Goal: Transaction & Acquisition: Purchase product/service

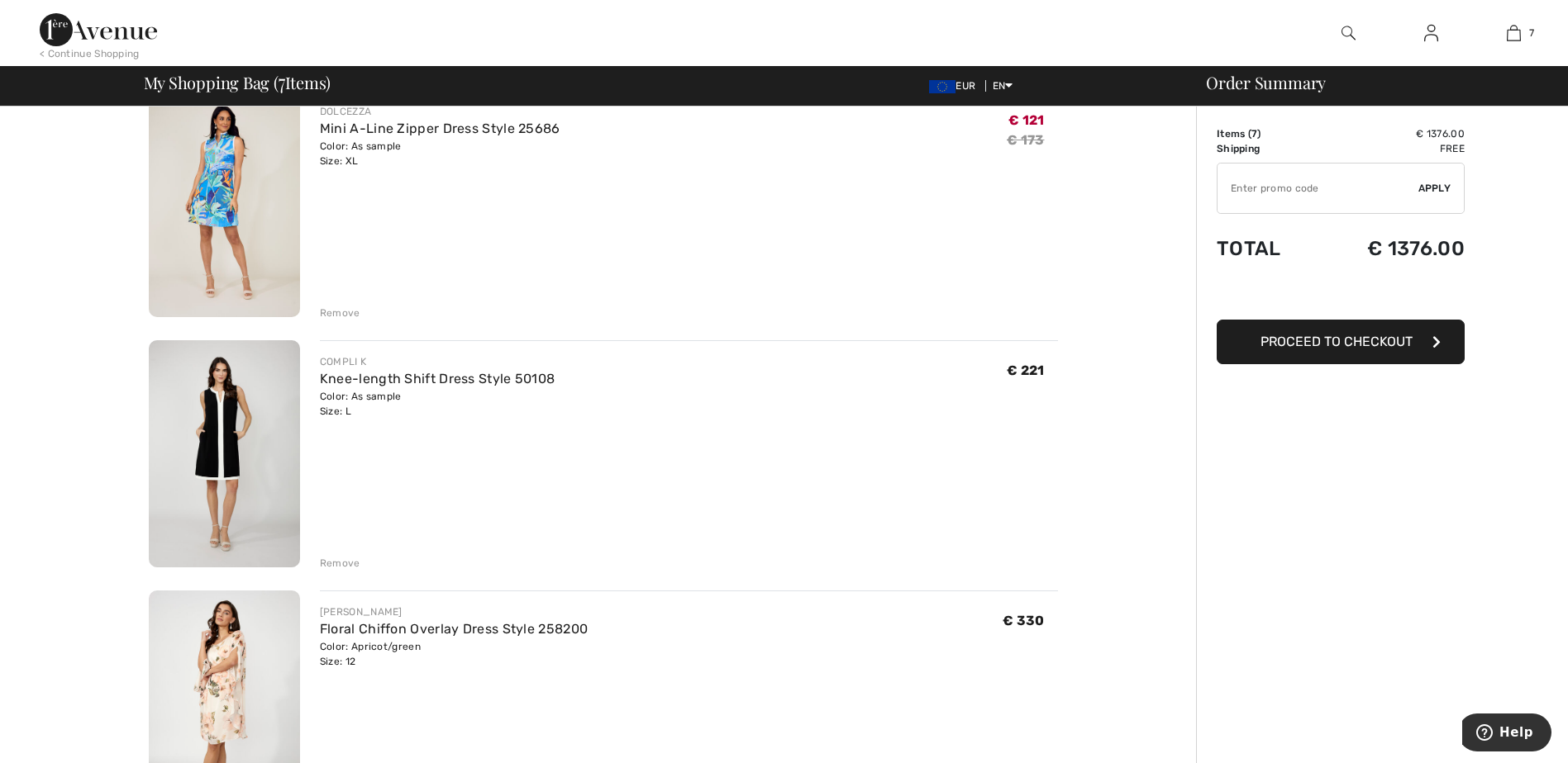
scroll to position [909, 0]
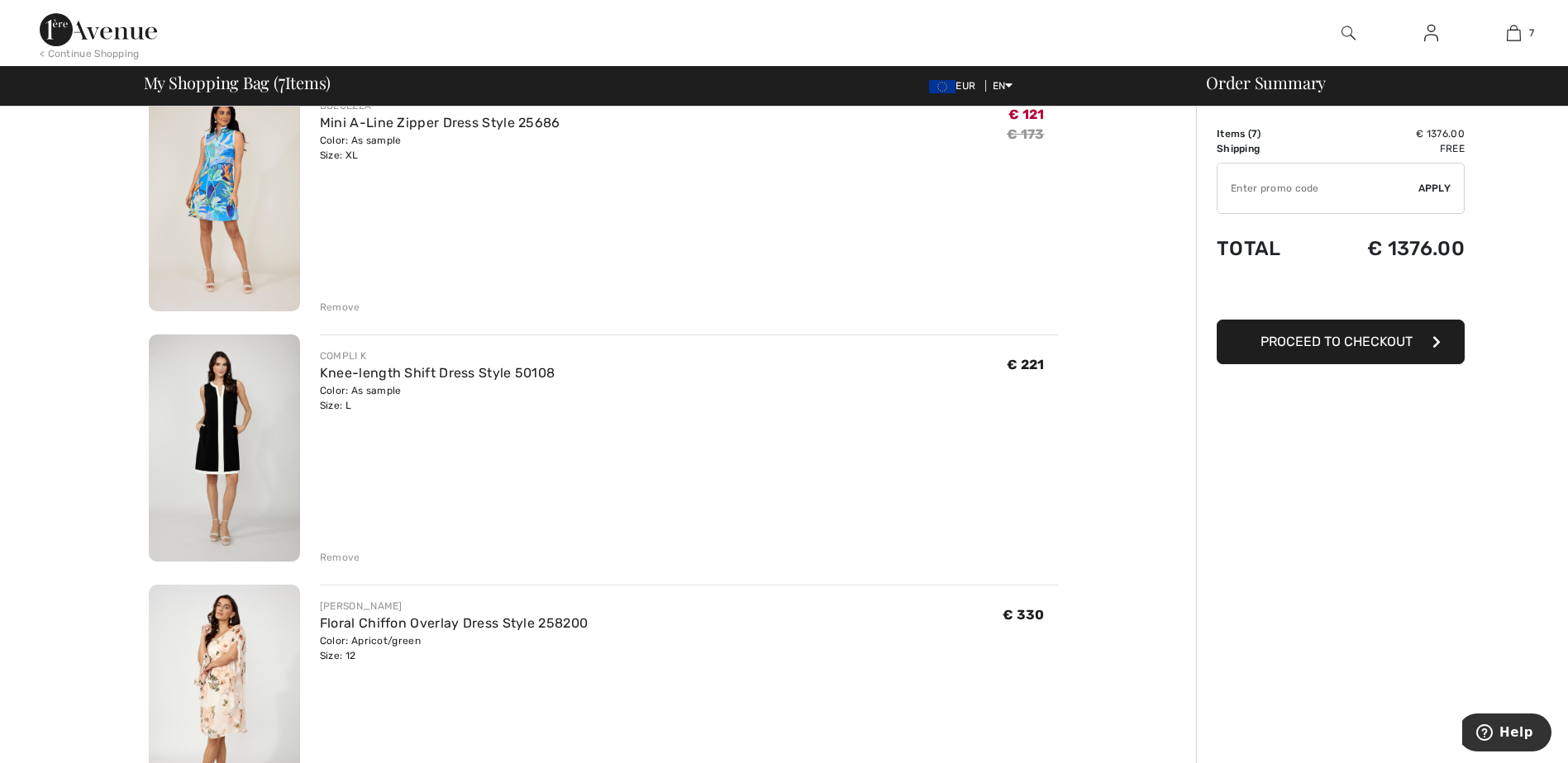
click at [335, 558] on div "Remove" at bounding box center [340, 558] width 40 height 15
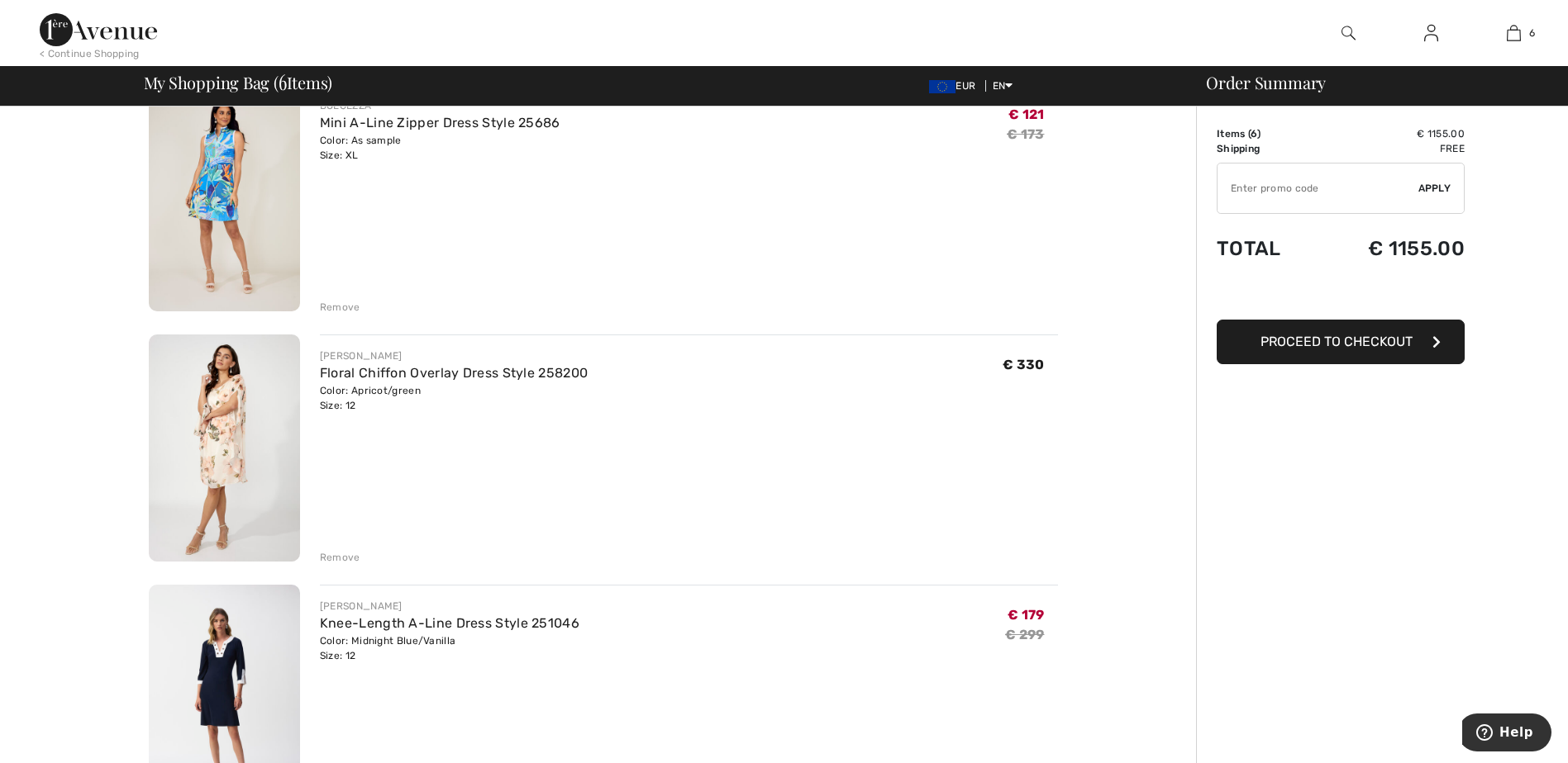
click at [335, 558] on div "Remove" at bounding box center [340, 558] width 40 height 15
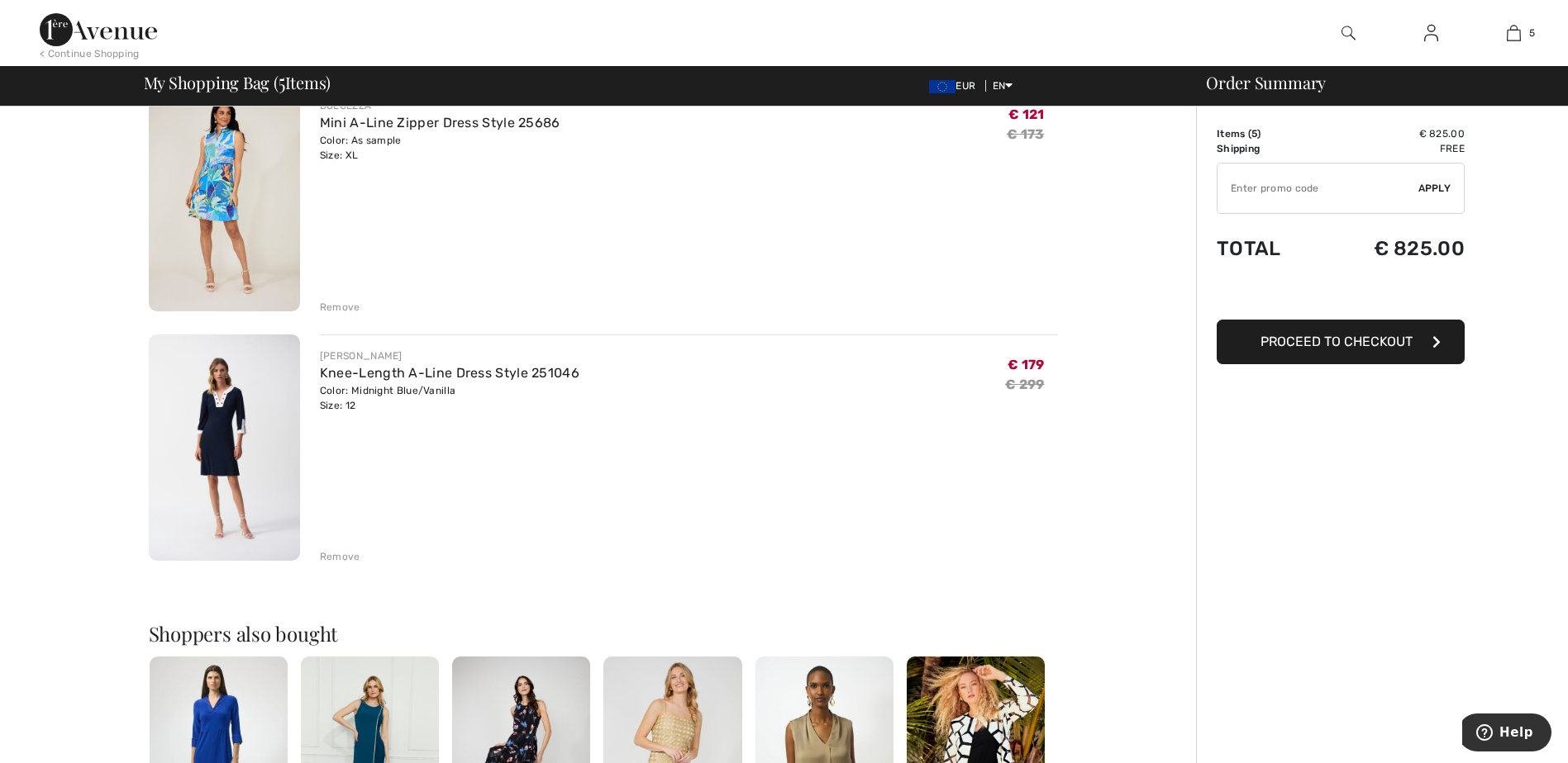
click at [267, 404] on img at bounding box center [223, 448] width 151 height 227
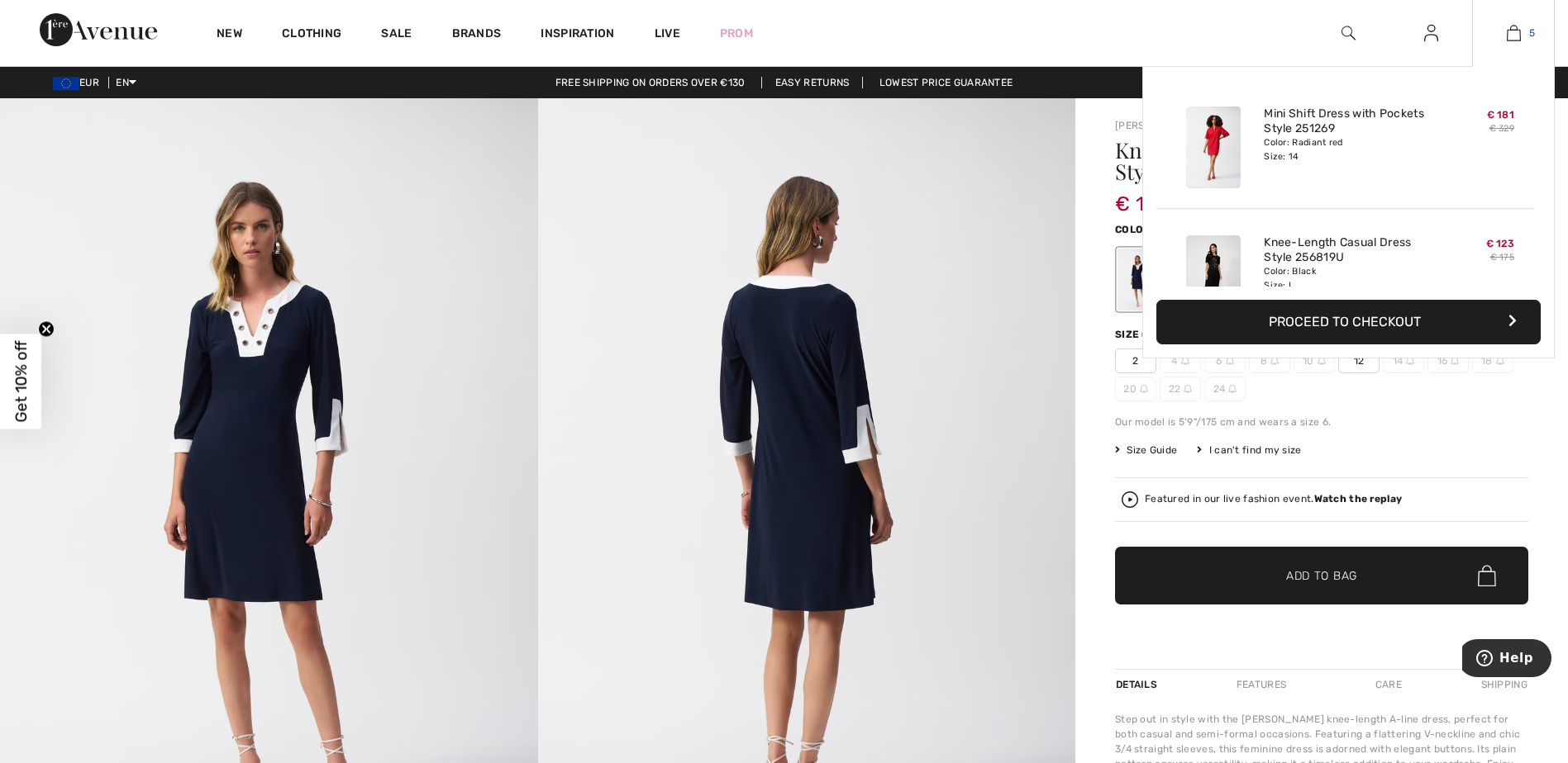
click at [1508, 33] on img at bounding box center [1513, 33] width 14 height 20
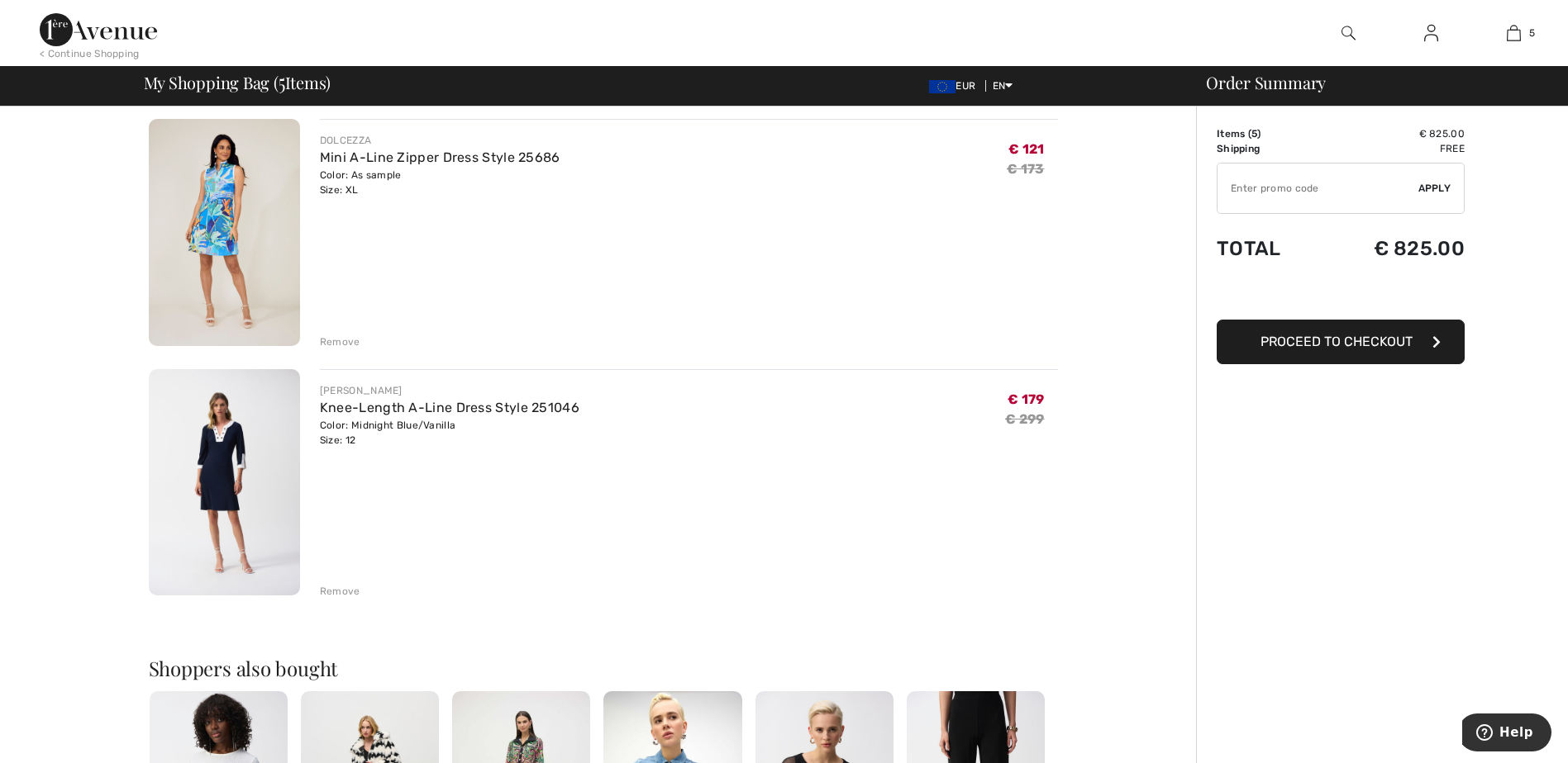
scroll to position [826, 0]
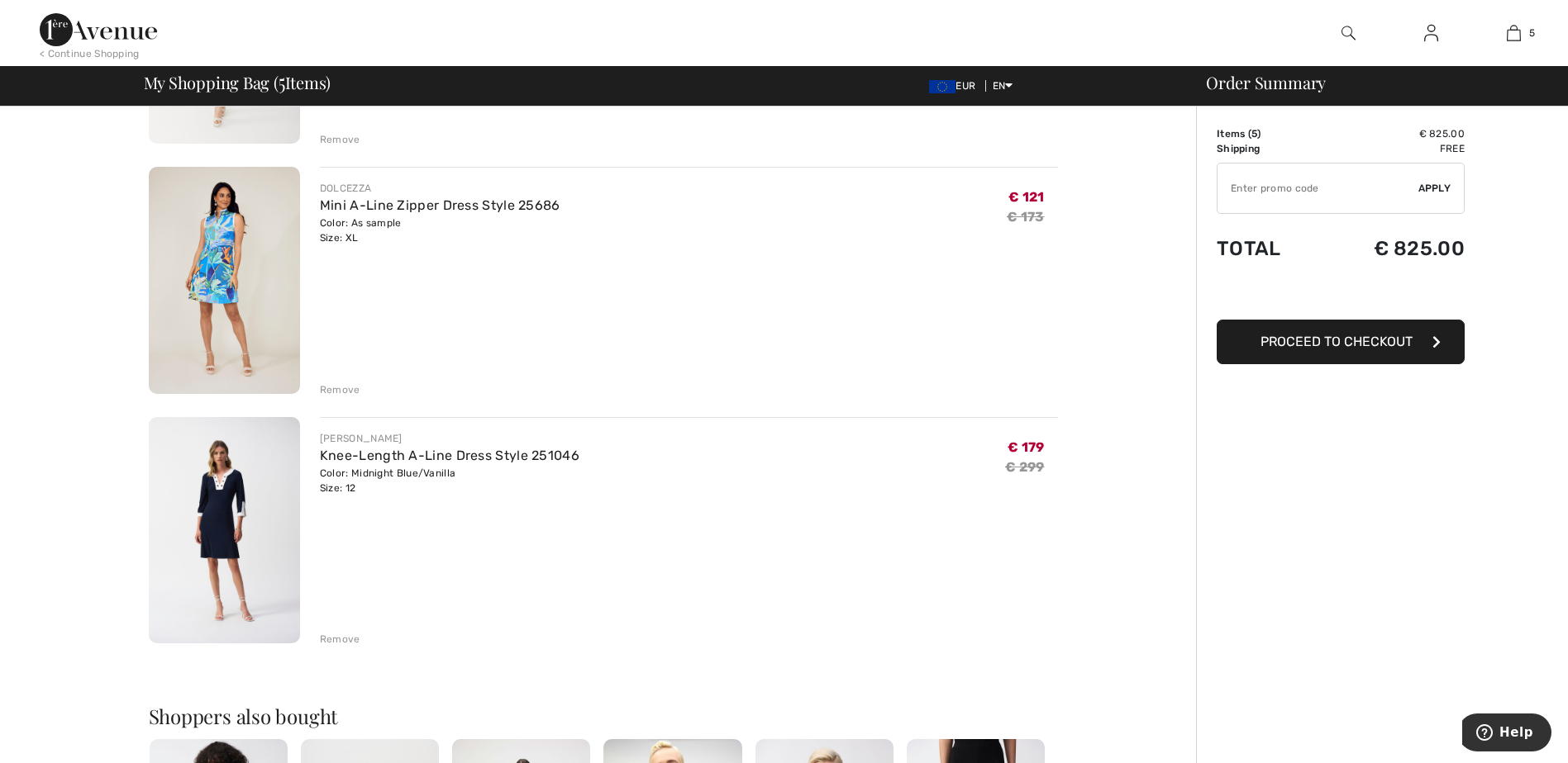
click at [341, 638] on div "Remove" at bounding box center [340, 639] width 40 height 15
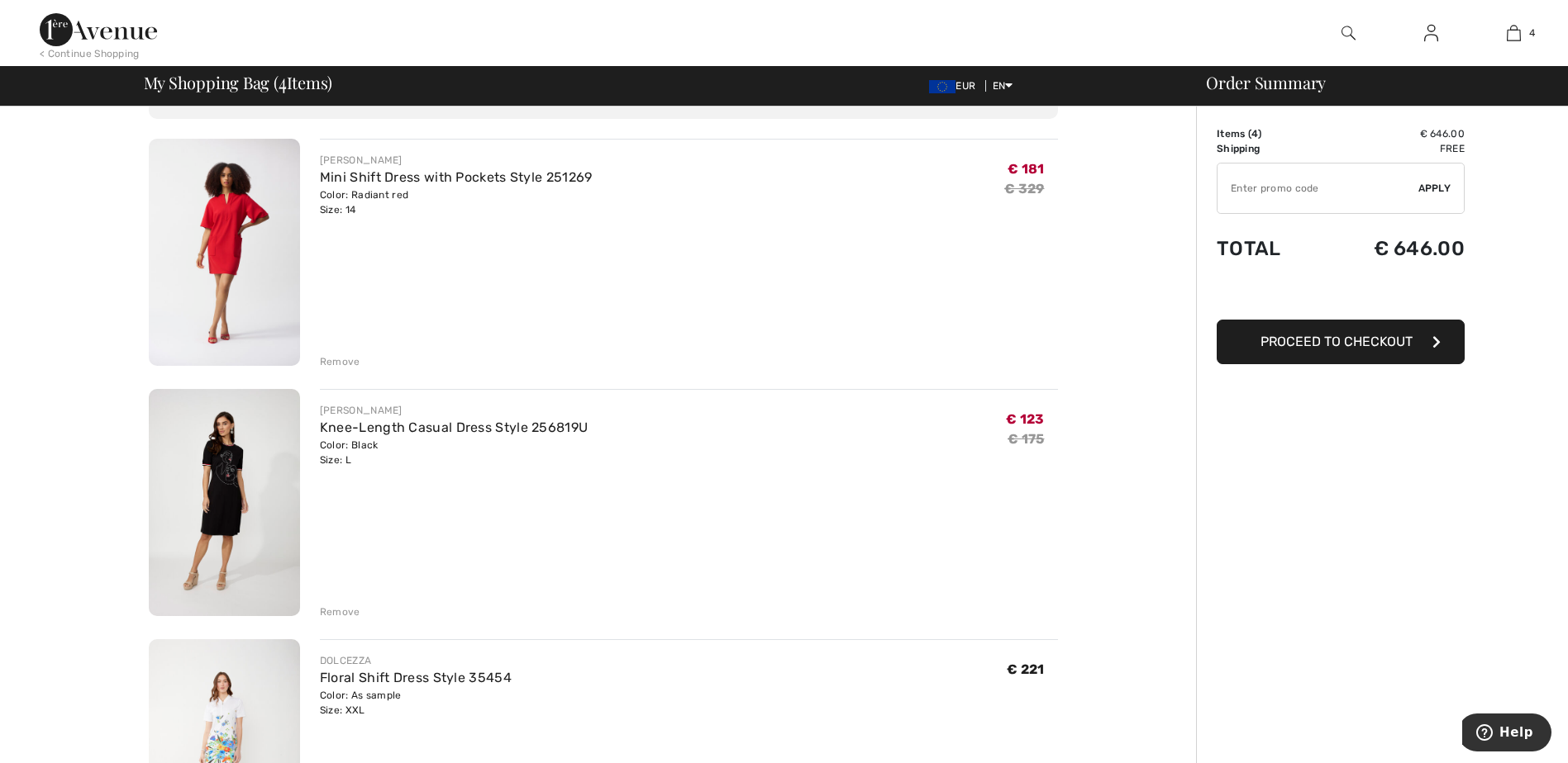
scroll to position [82, 0]
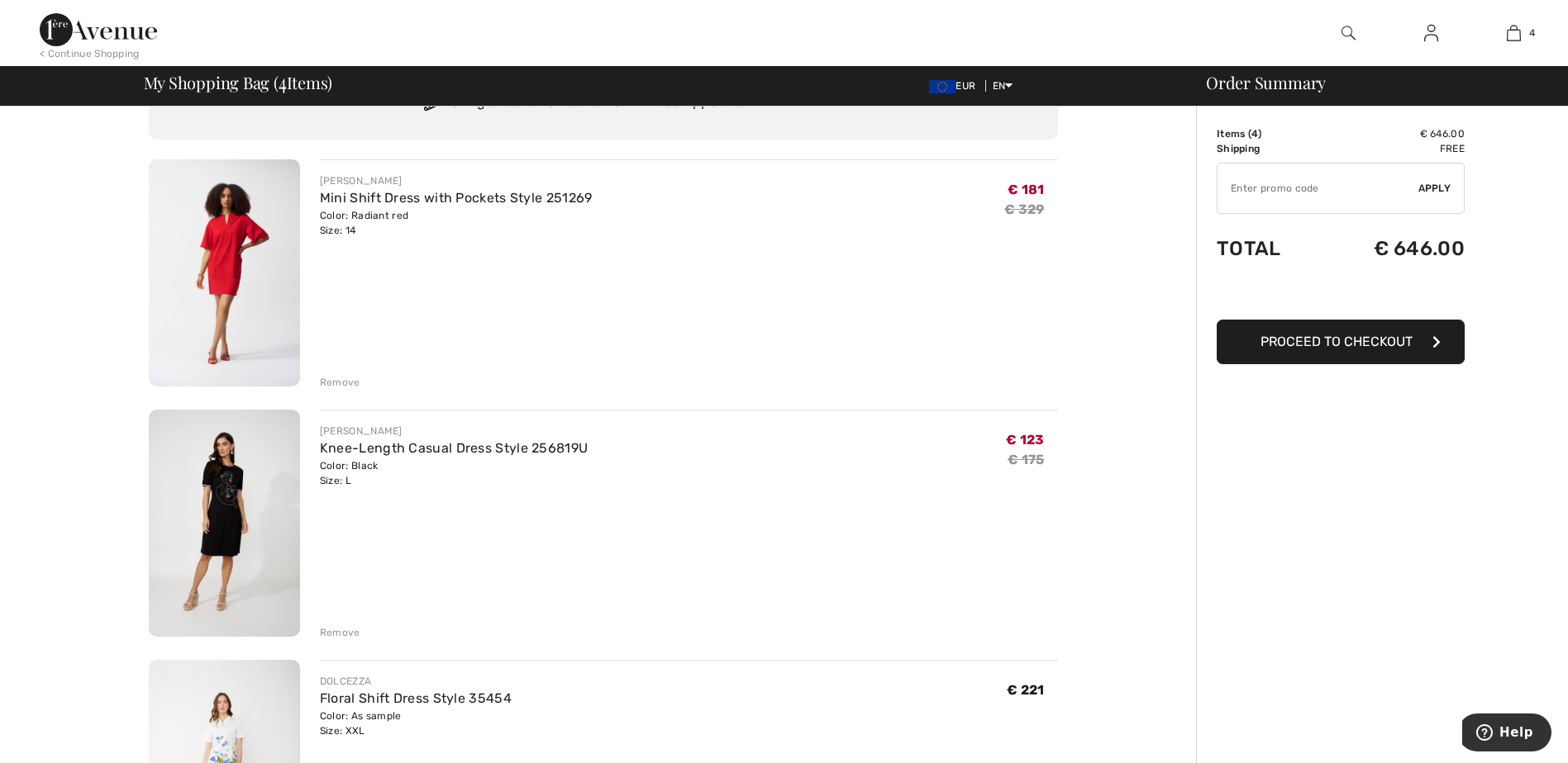
click at [270, 480] on img at bounding box center [223, 524] width 151 height 227
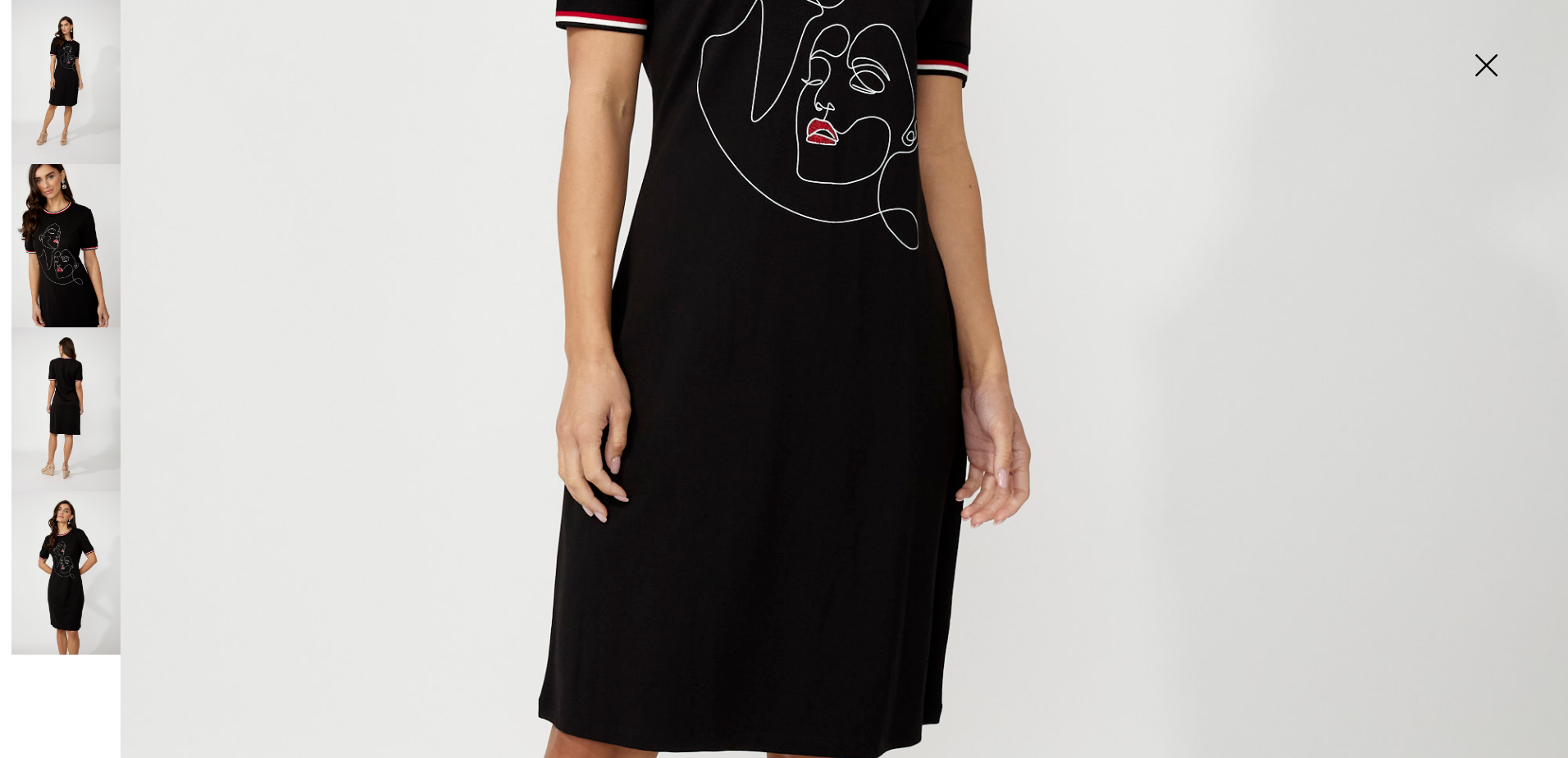
scroll to position [1067, 0]
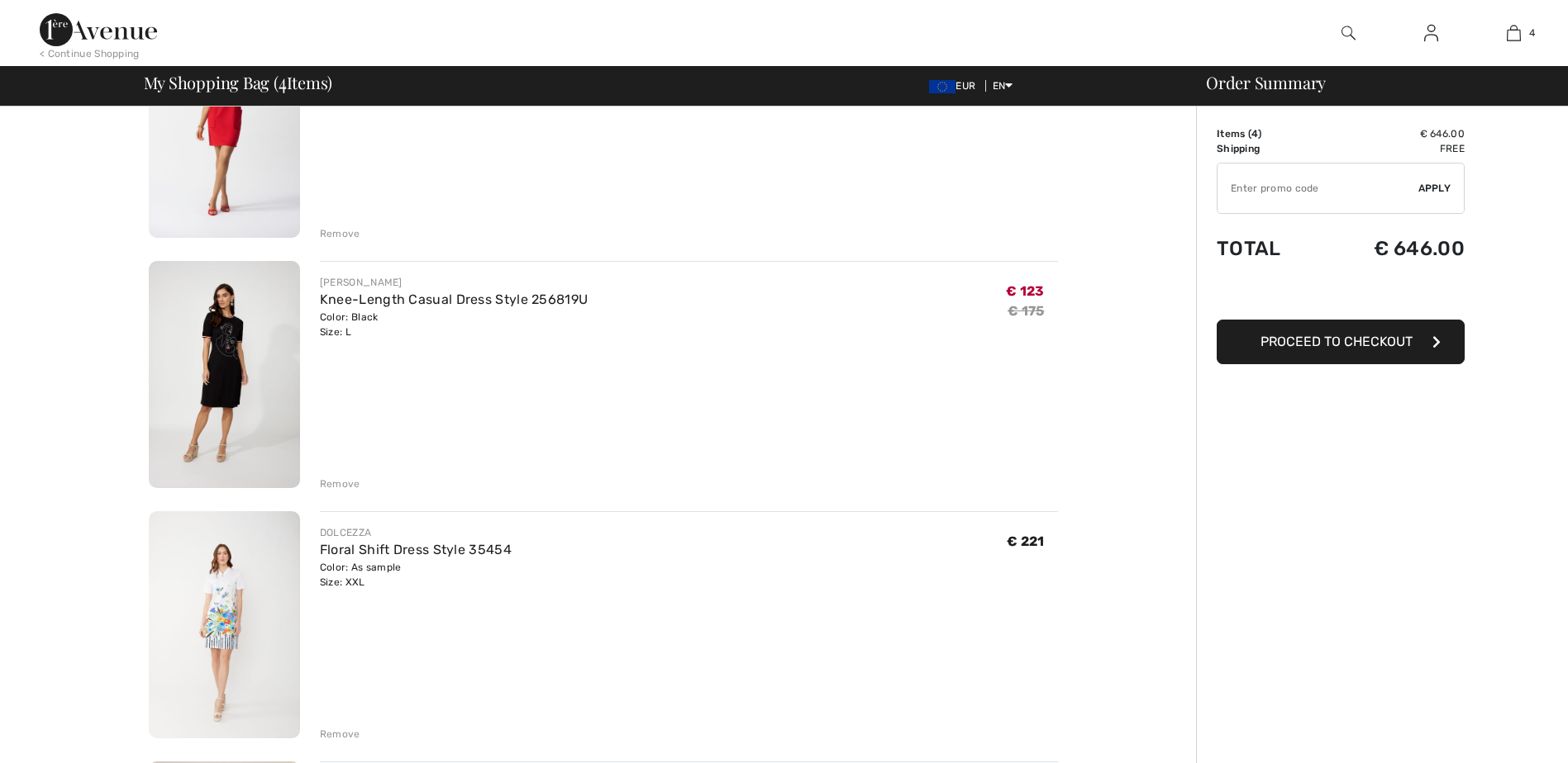
scroll to position [247, 0]
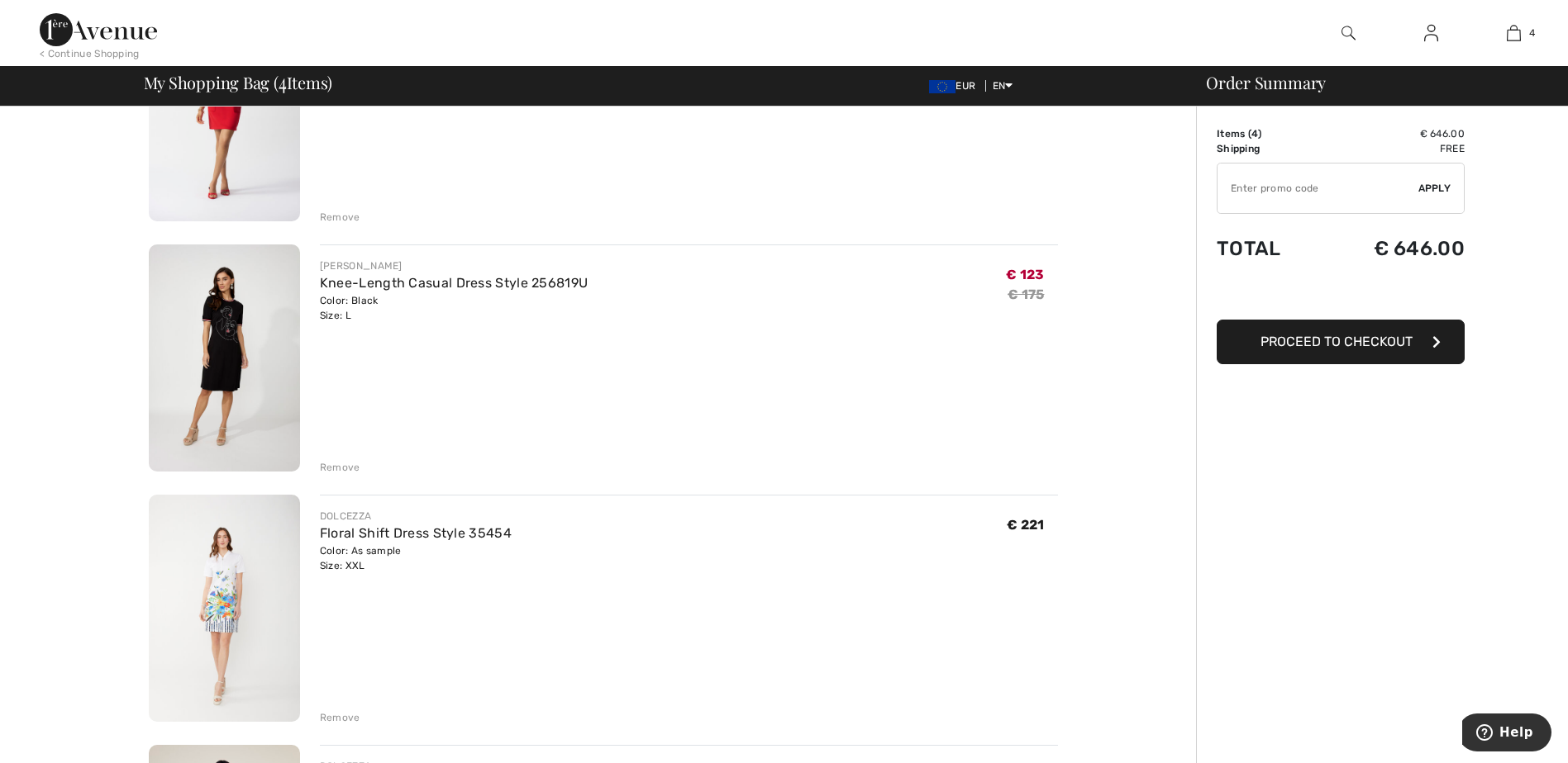
click at [337, 460] on div "Remove" at bounding box center [340, 467] width 40 height 15
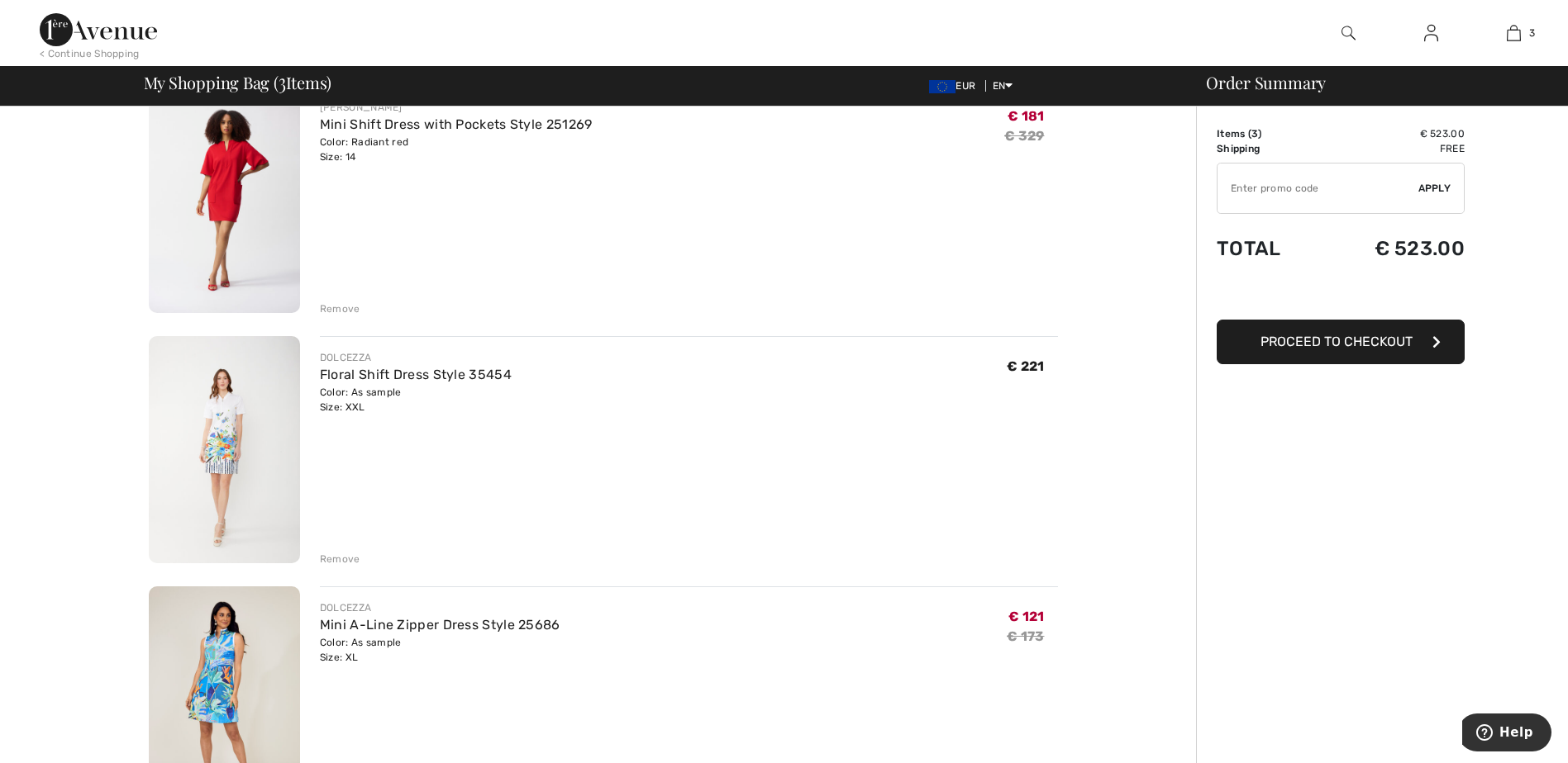
scroll to position [0, 0]
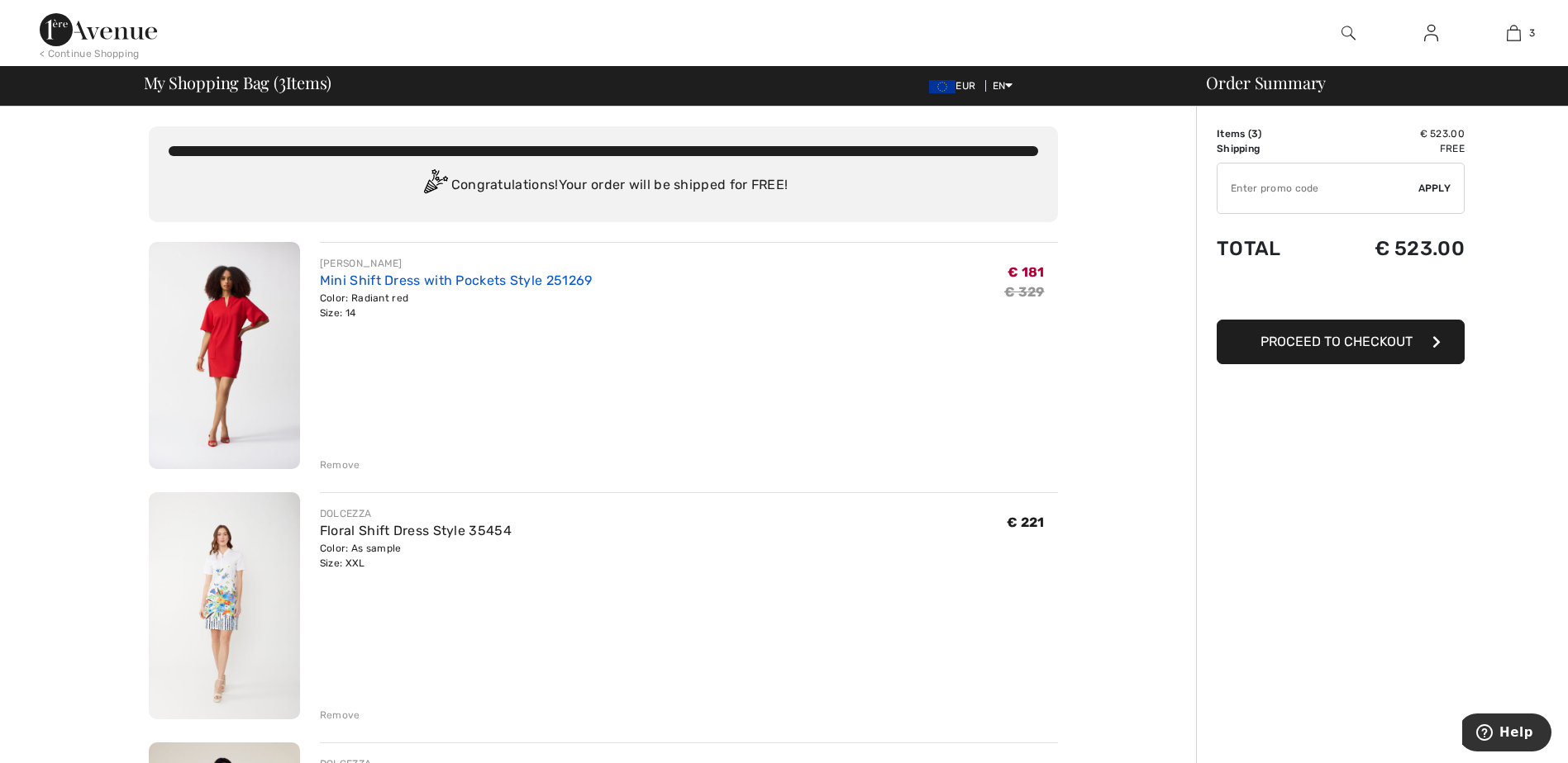
click at [369, 280] on link "Mini Shift Dress with Pockets Style 251269" at bounding box center [456, 281] width 273 height 16
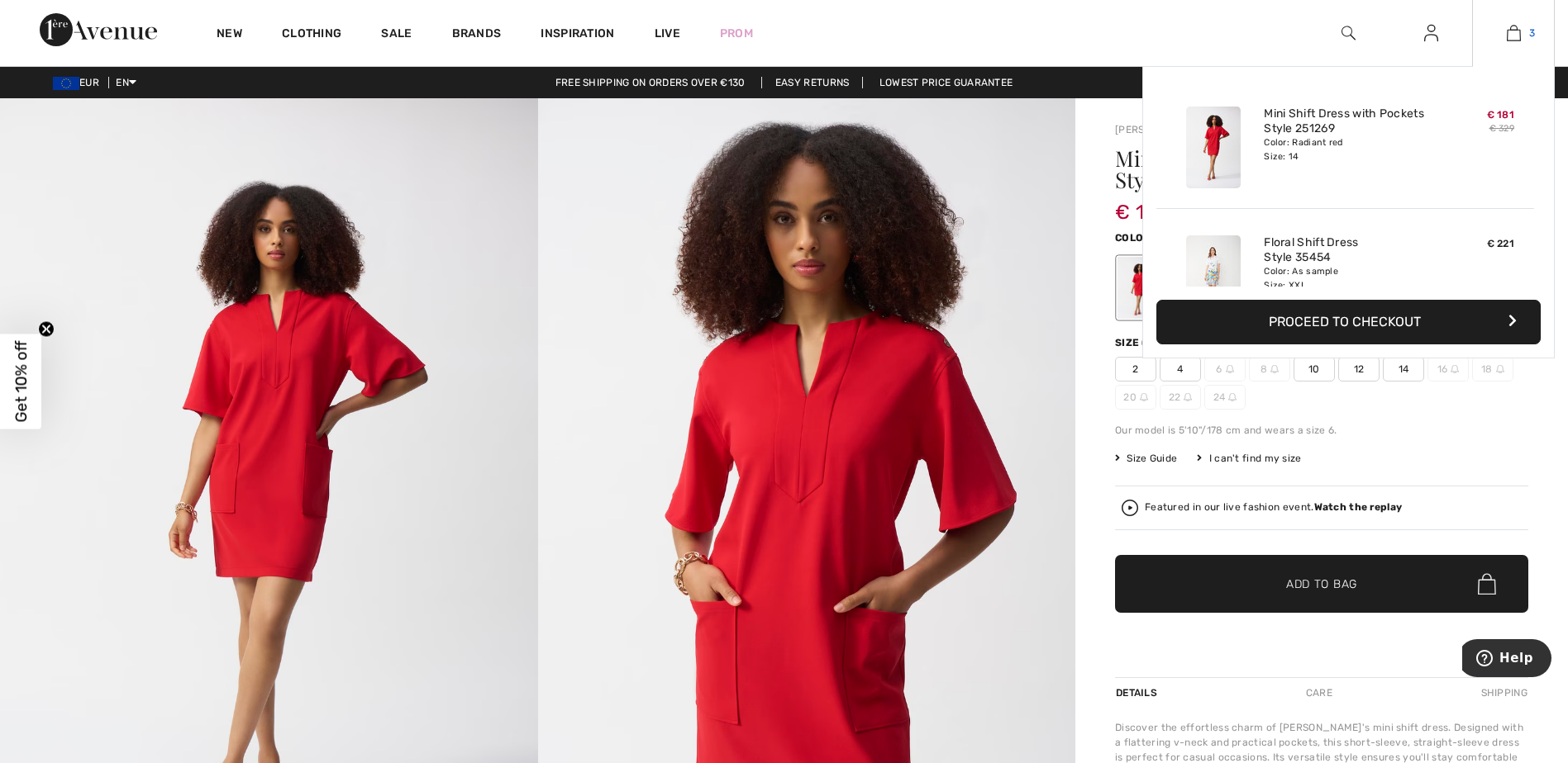
click at [1522, 40] on link "3" at bounding box center [1513, 33] width 81 height 20
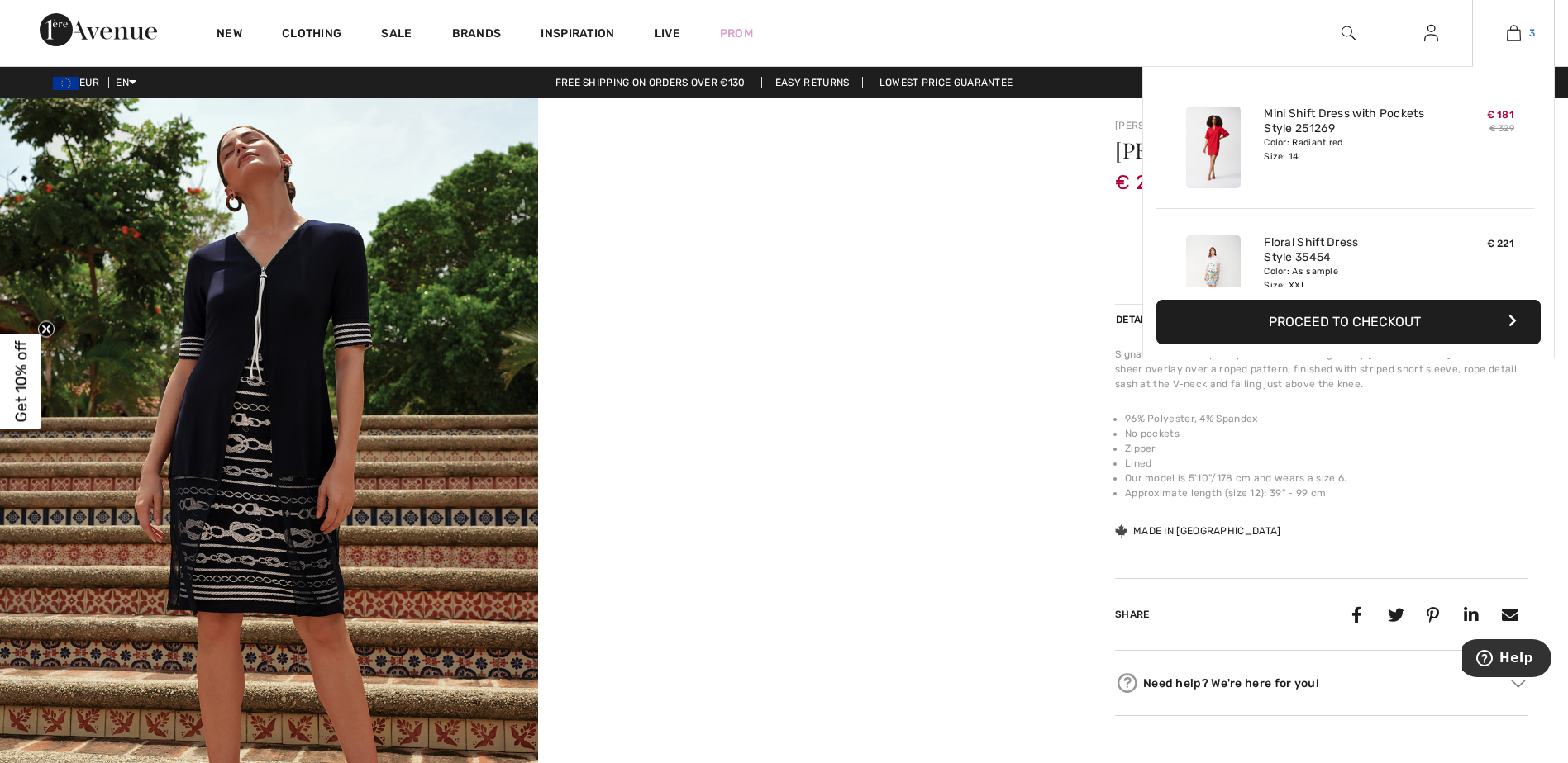
click at [1518, 31] on img at bounding box center [1513, 33] width 14 height 20
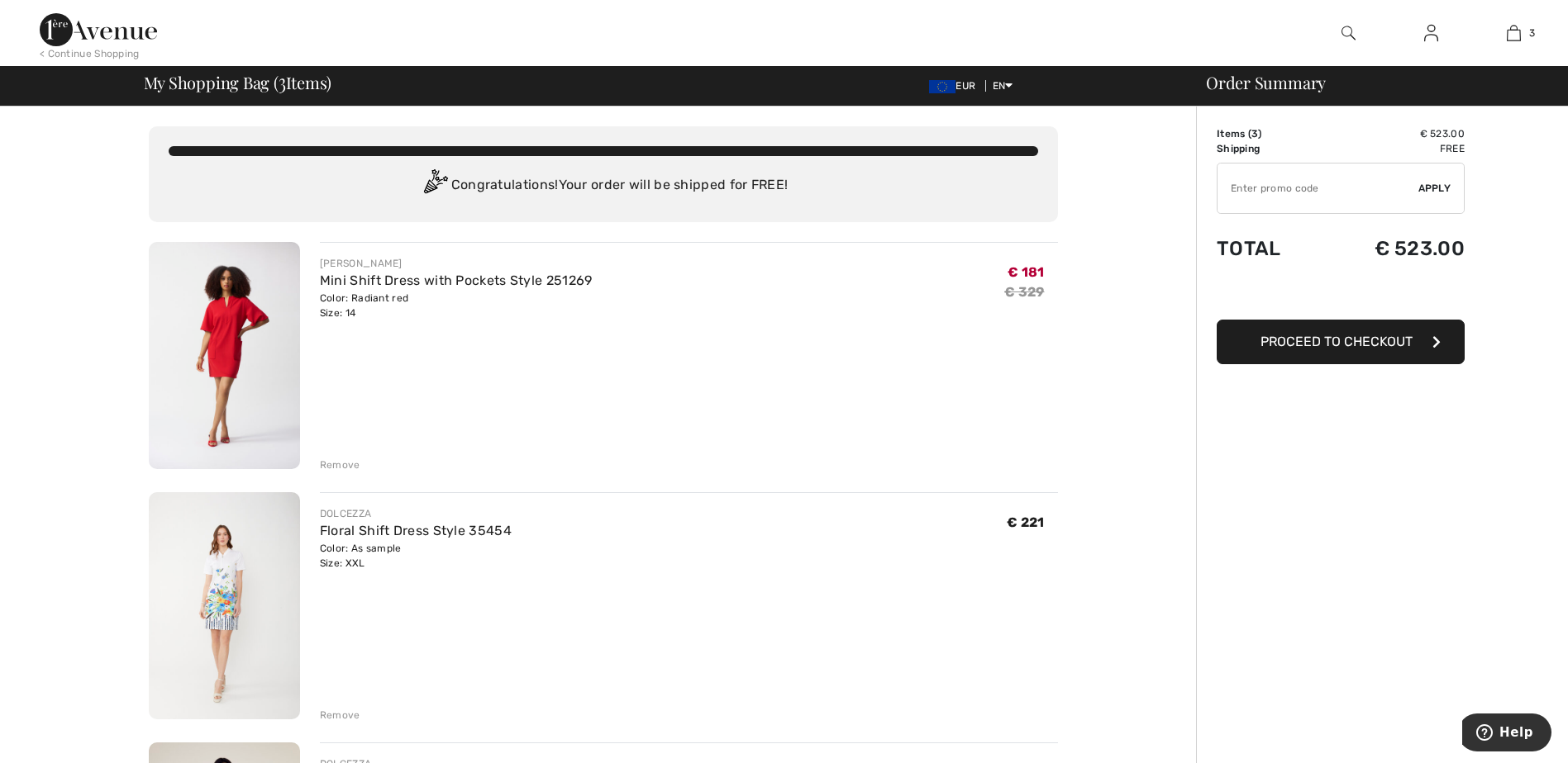
click at [1354, 34] on img at bounding box center [1348, 33] width 14 height 20
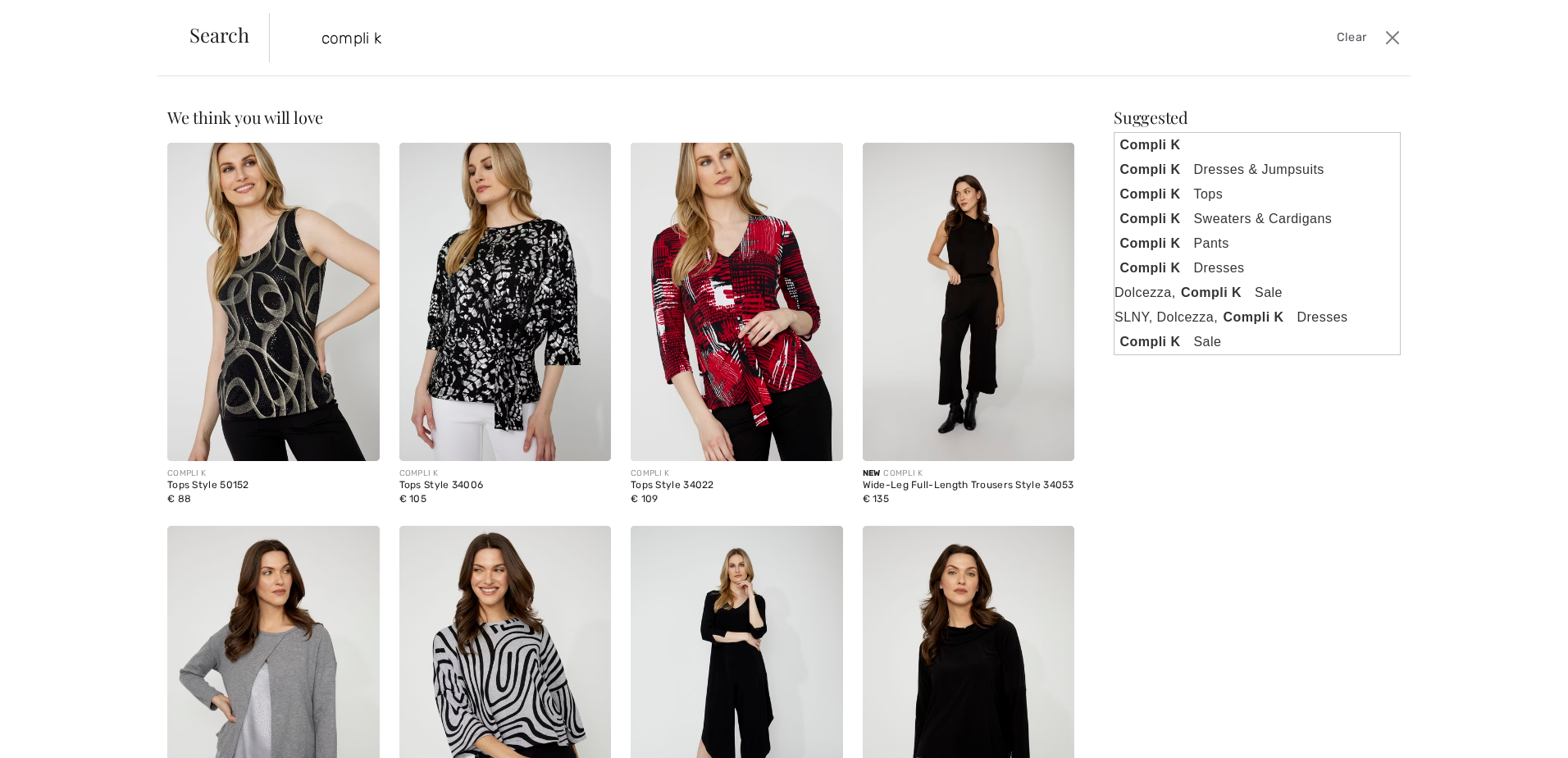
scroll to position [217, 0]
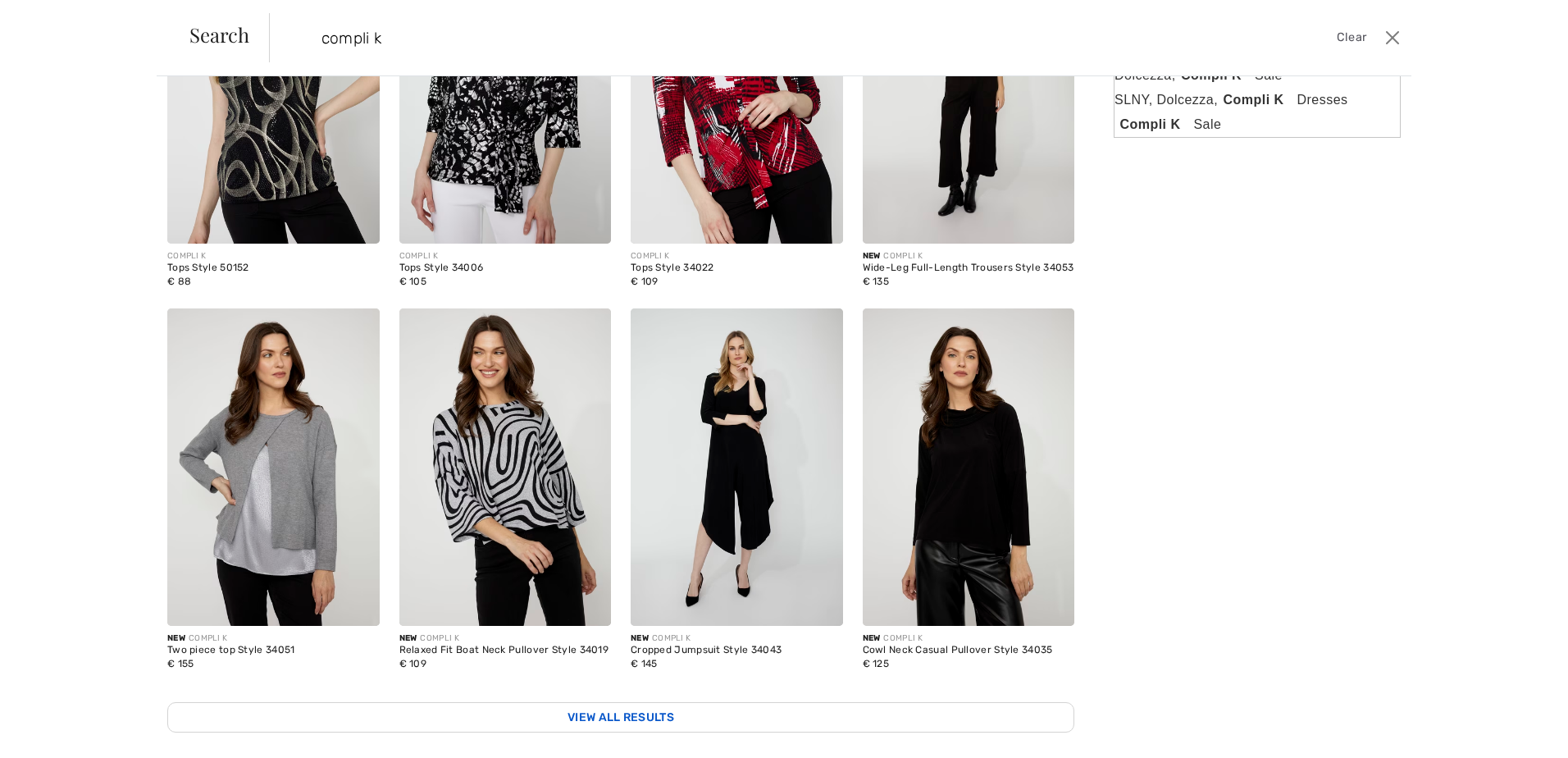
type input "compli k"
click at [603, 706] on link "View All Results" at bounding box center [621, 717] width 907 height 30
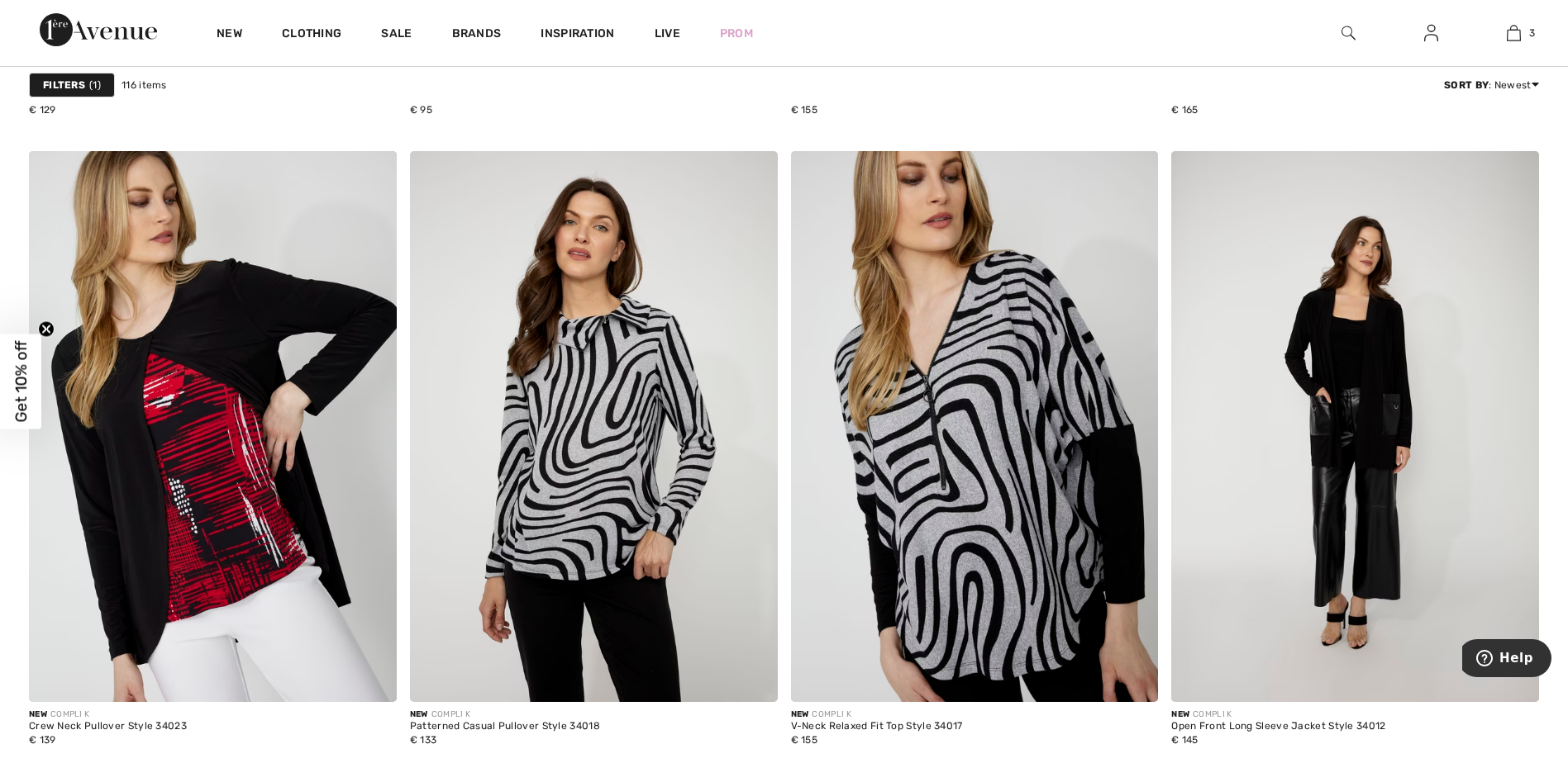
scroll to position [3964, 0]
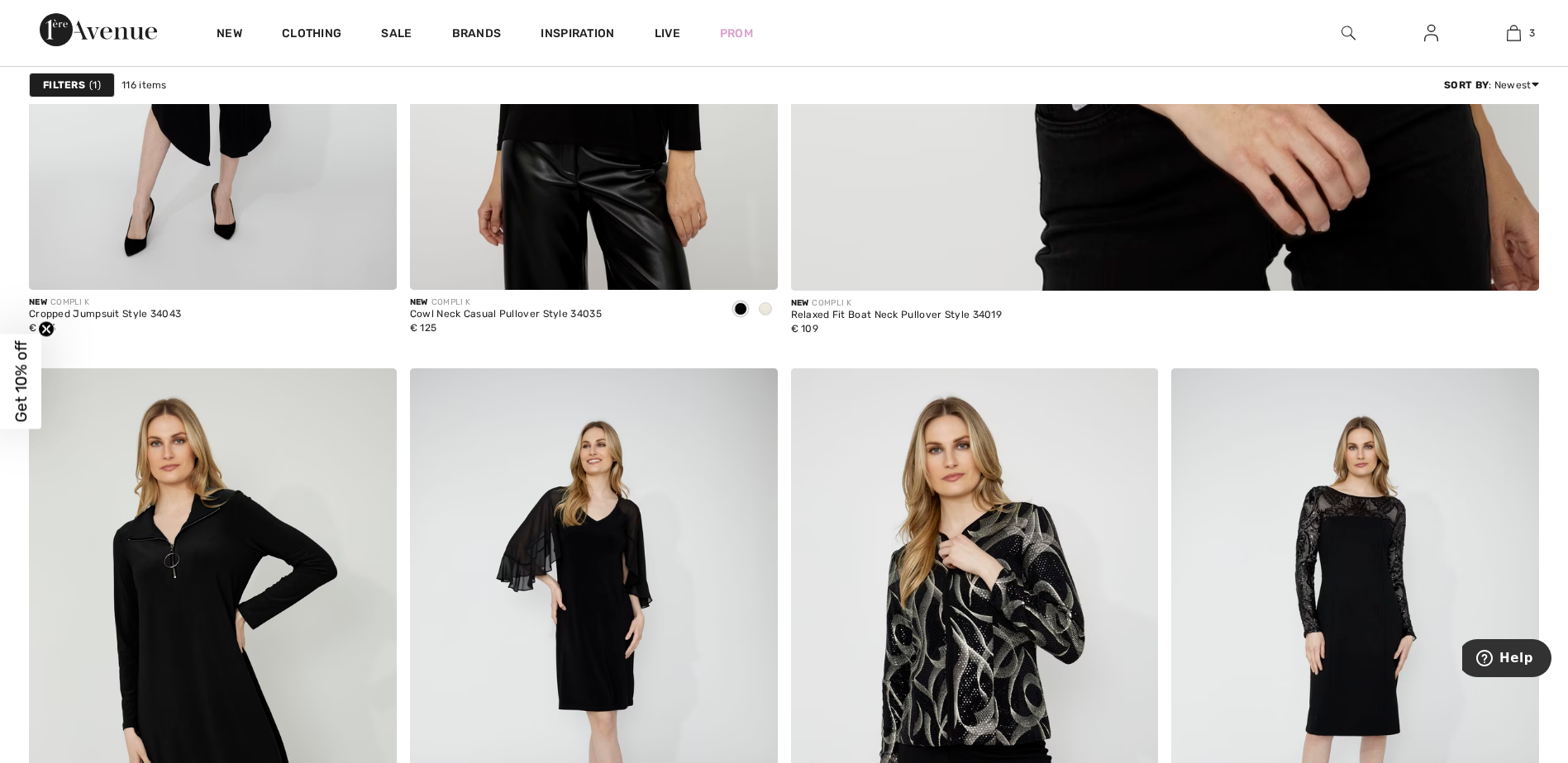
click at [946, 39] on div "New Clothing Sale Brands Inspiration Live Prom 3 Added to Bag Joseph Ribkoff Mi…" at bounding box center [784, 33] width 1568 height 66
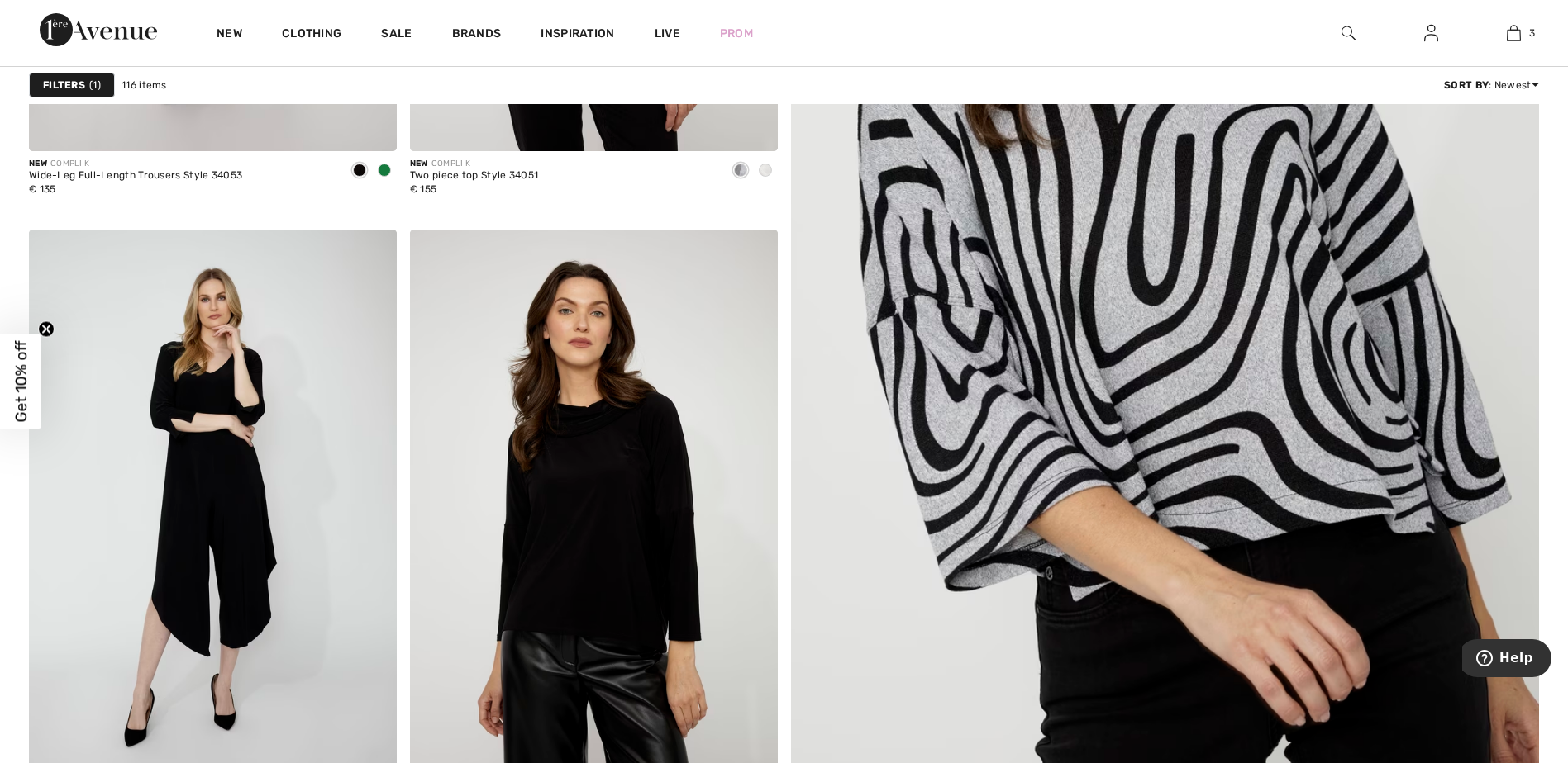
scroll to position [1074, 0]
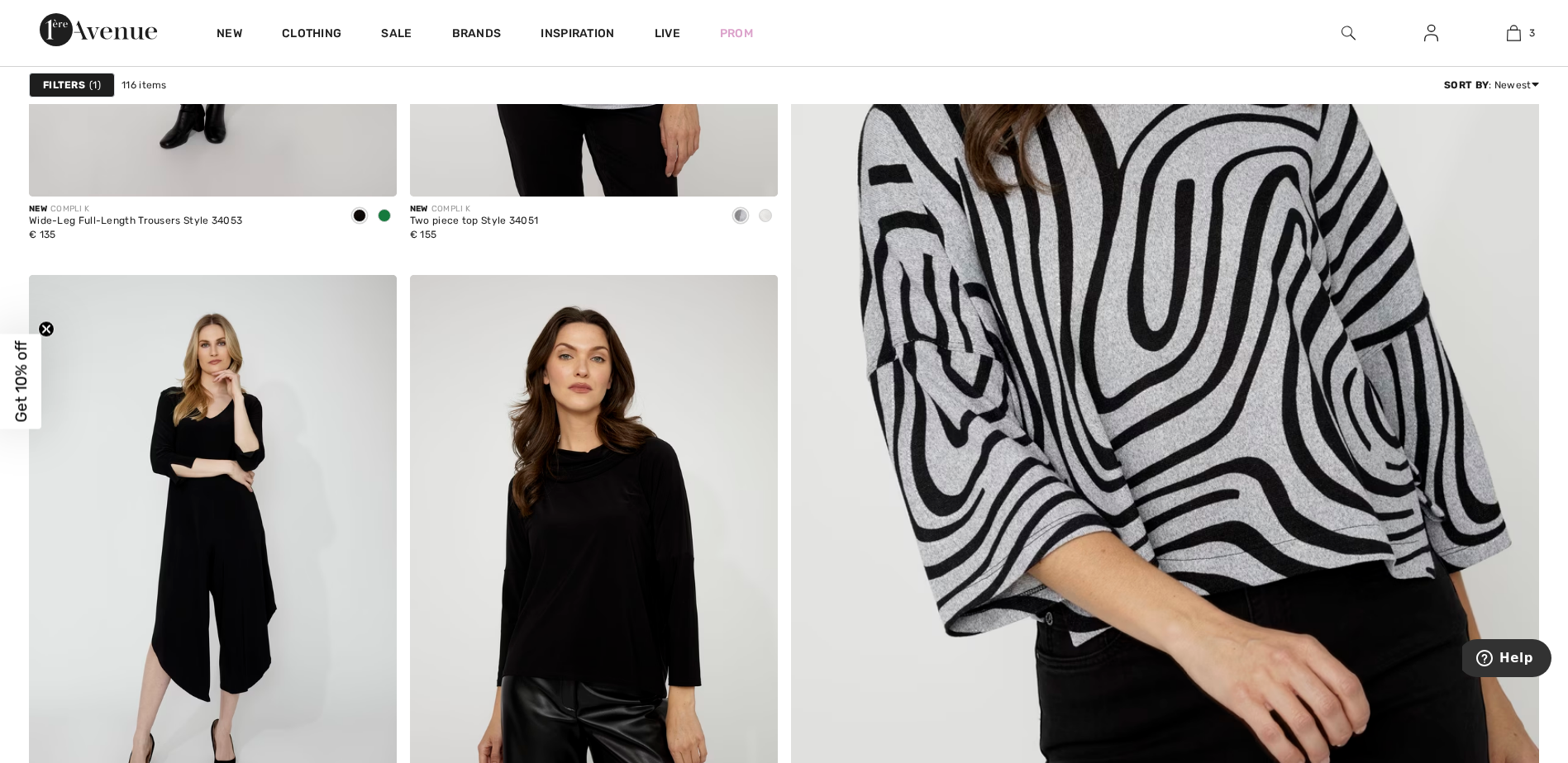
click at [1352, 29] on img at bounding box center [1348, 33] width 14 height 20
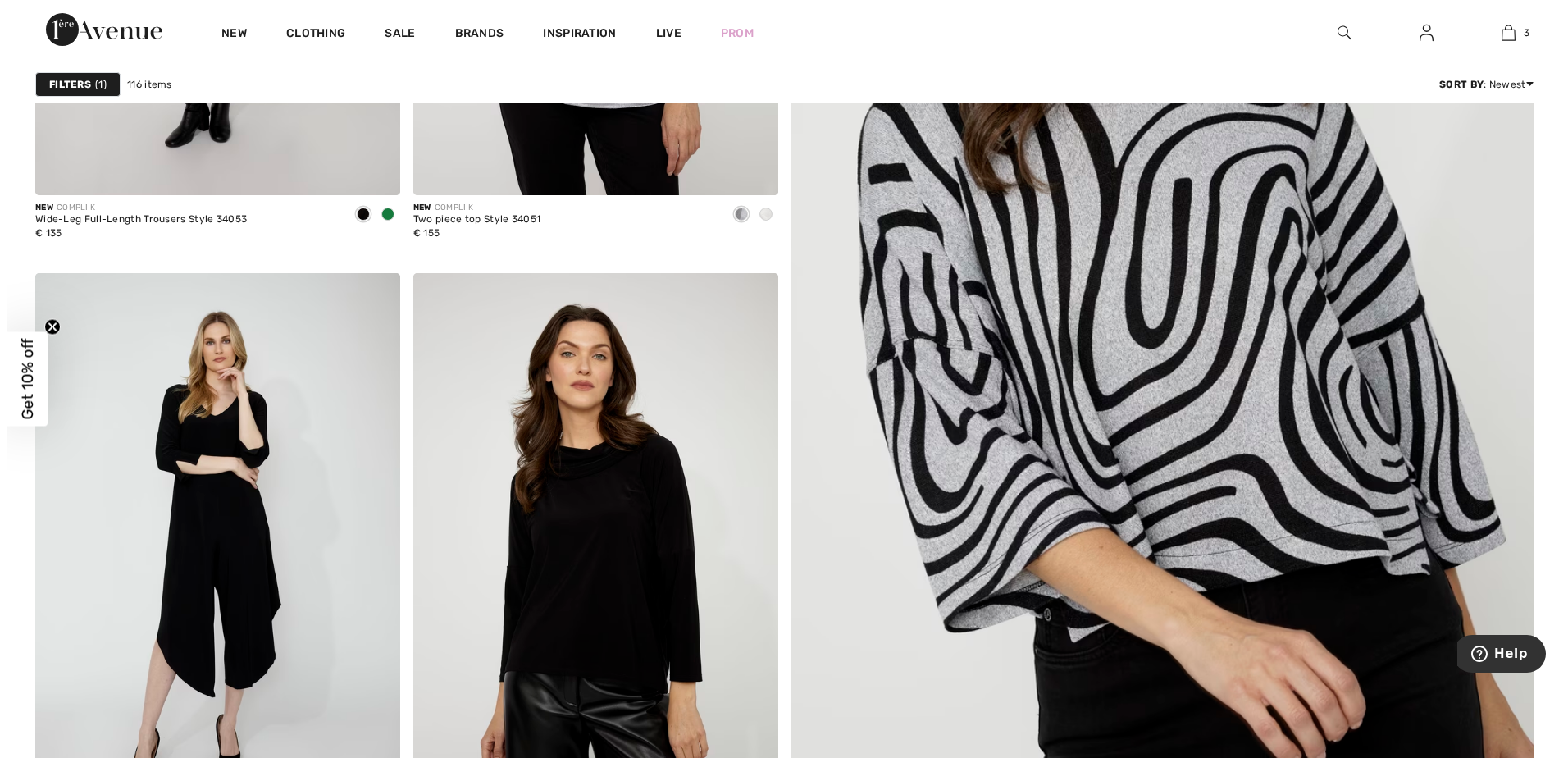
scroll to position [1070, 0]
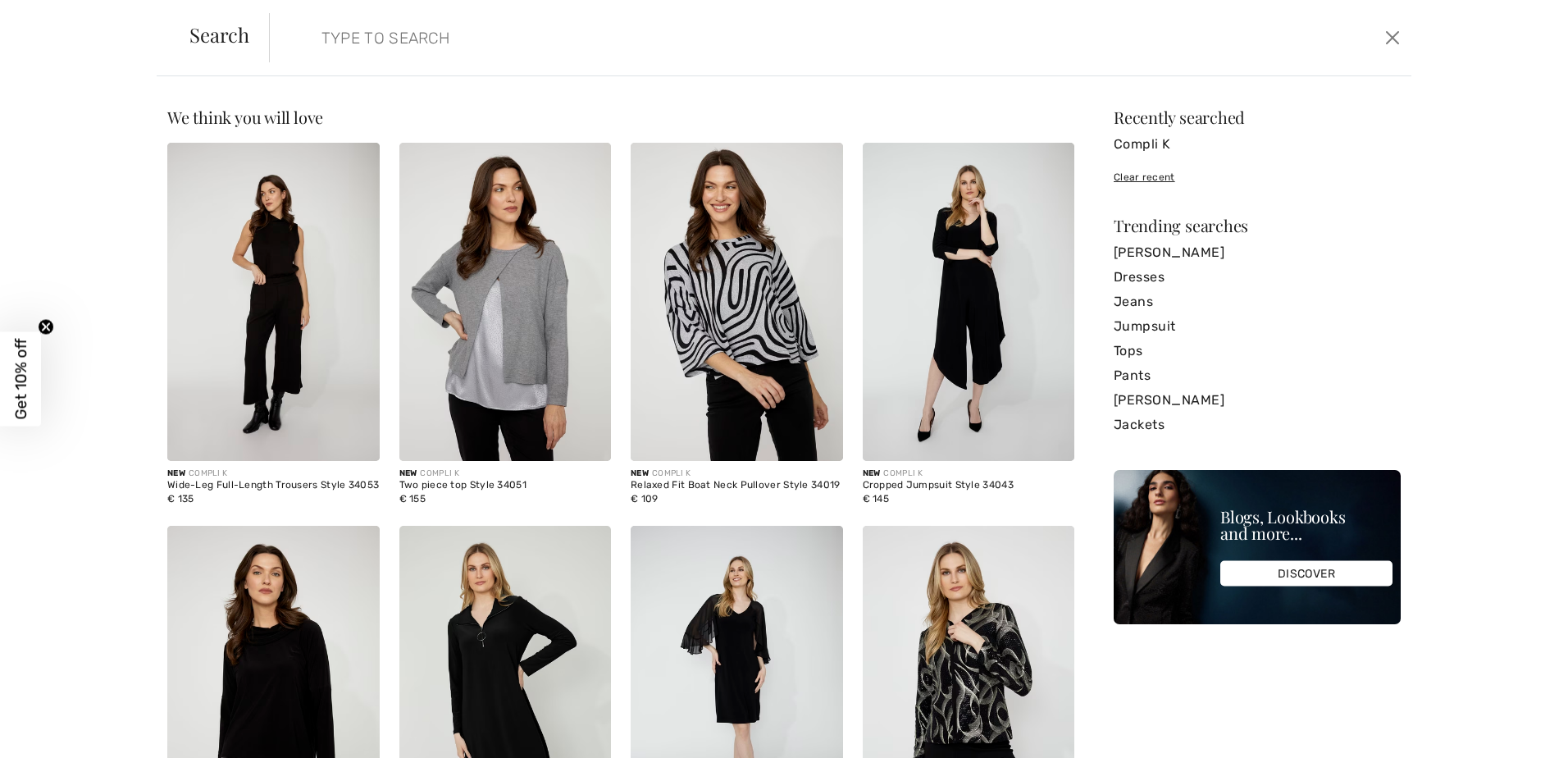
click at [605, 40] on input "search" at bounding box center [711, 37] width 803 height 49
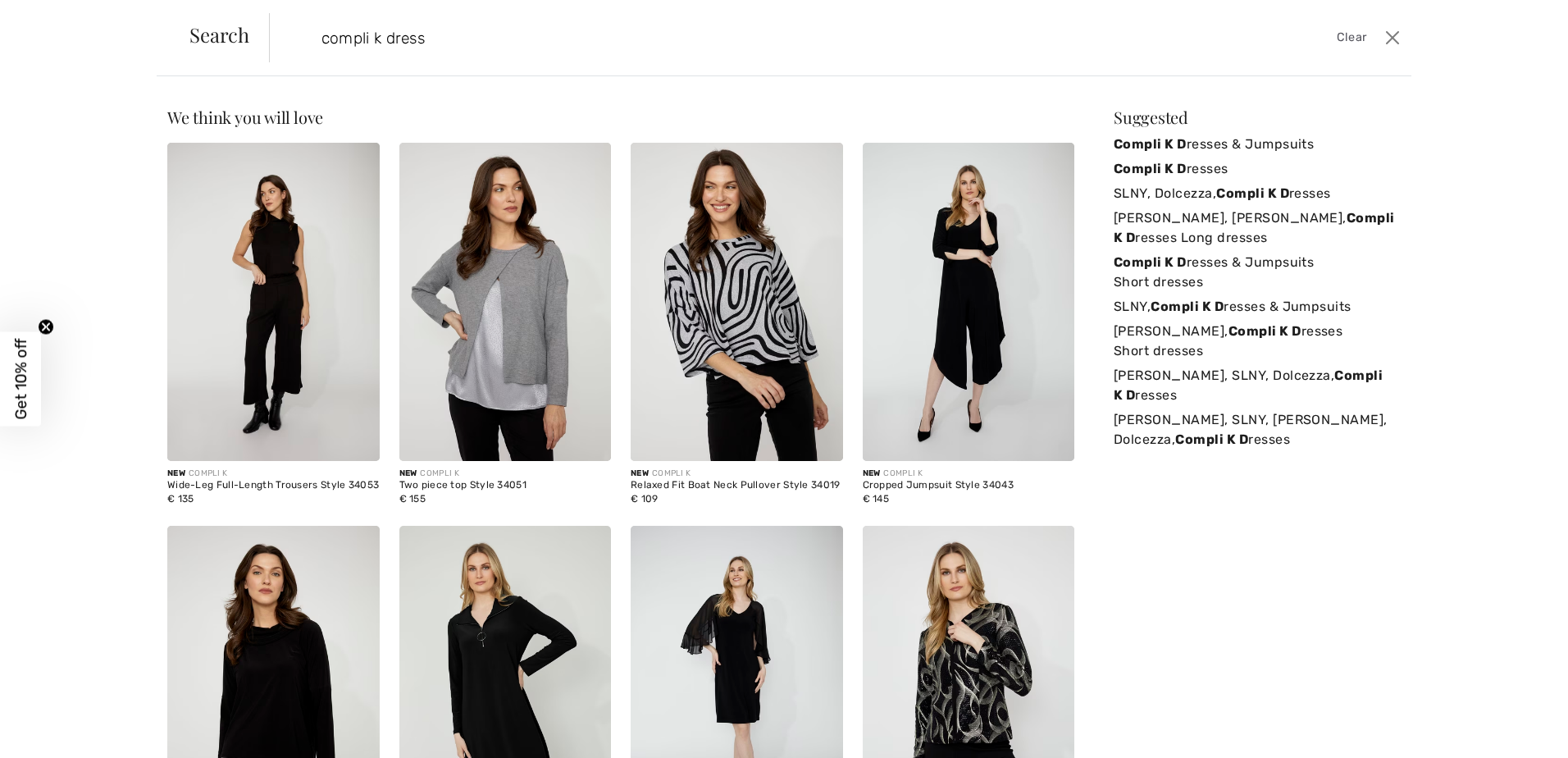
type input "compli k dress"
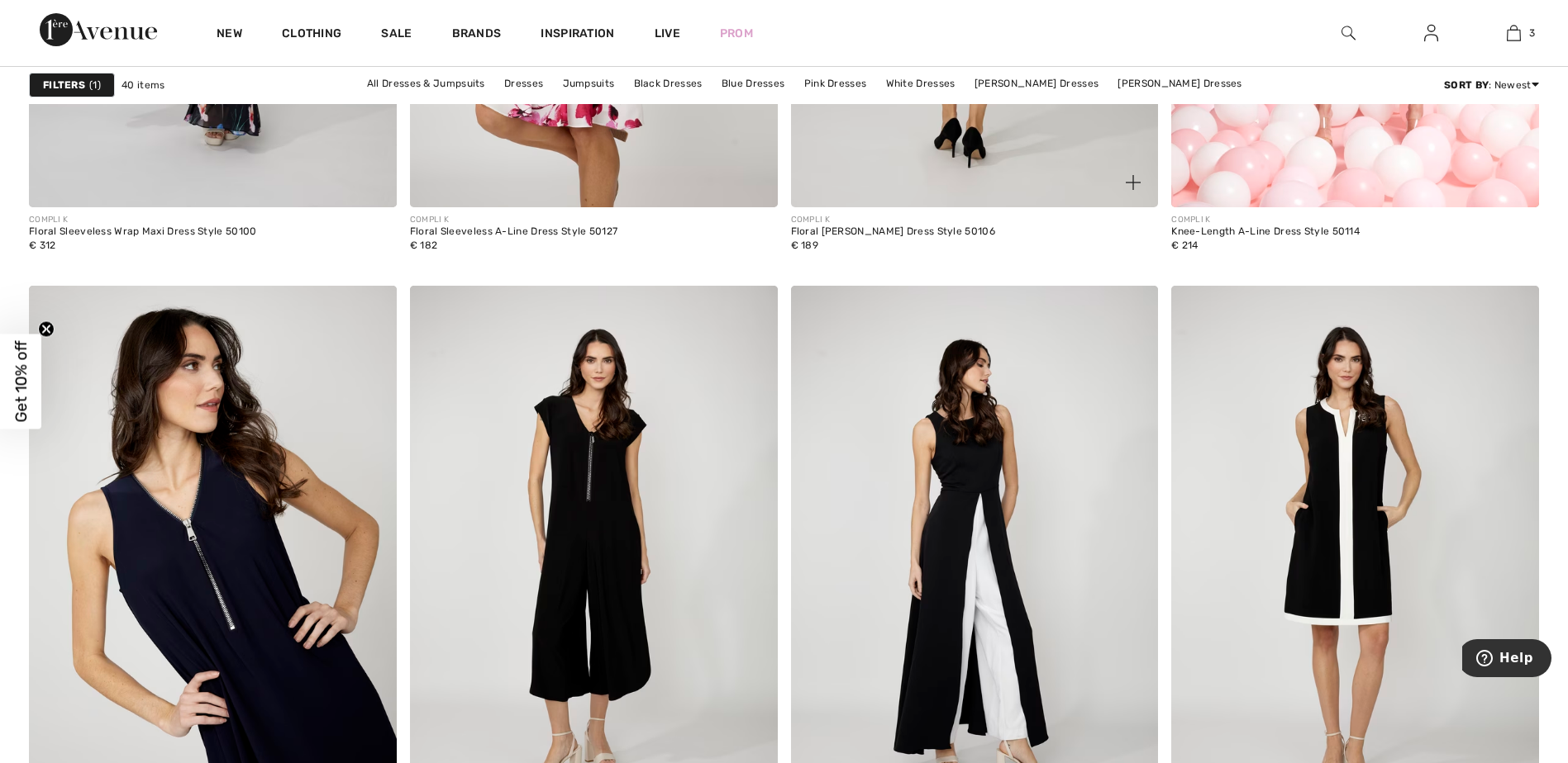
scroll to position [6772, 0]
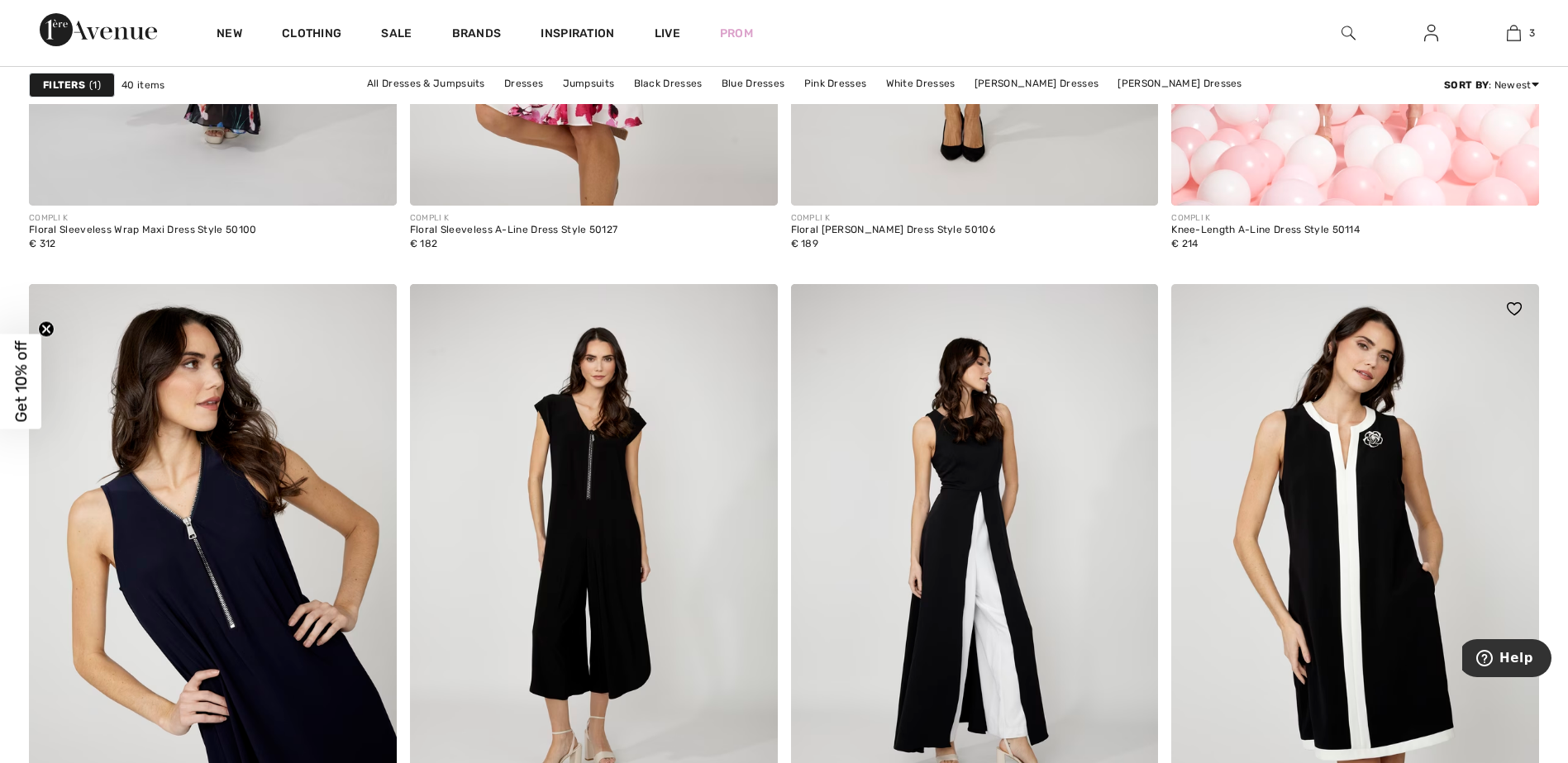
click at [1372, 518] on img at bounding box center [1354, 559] width 367 height 551
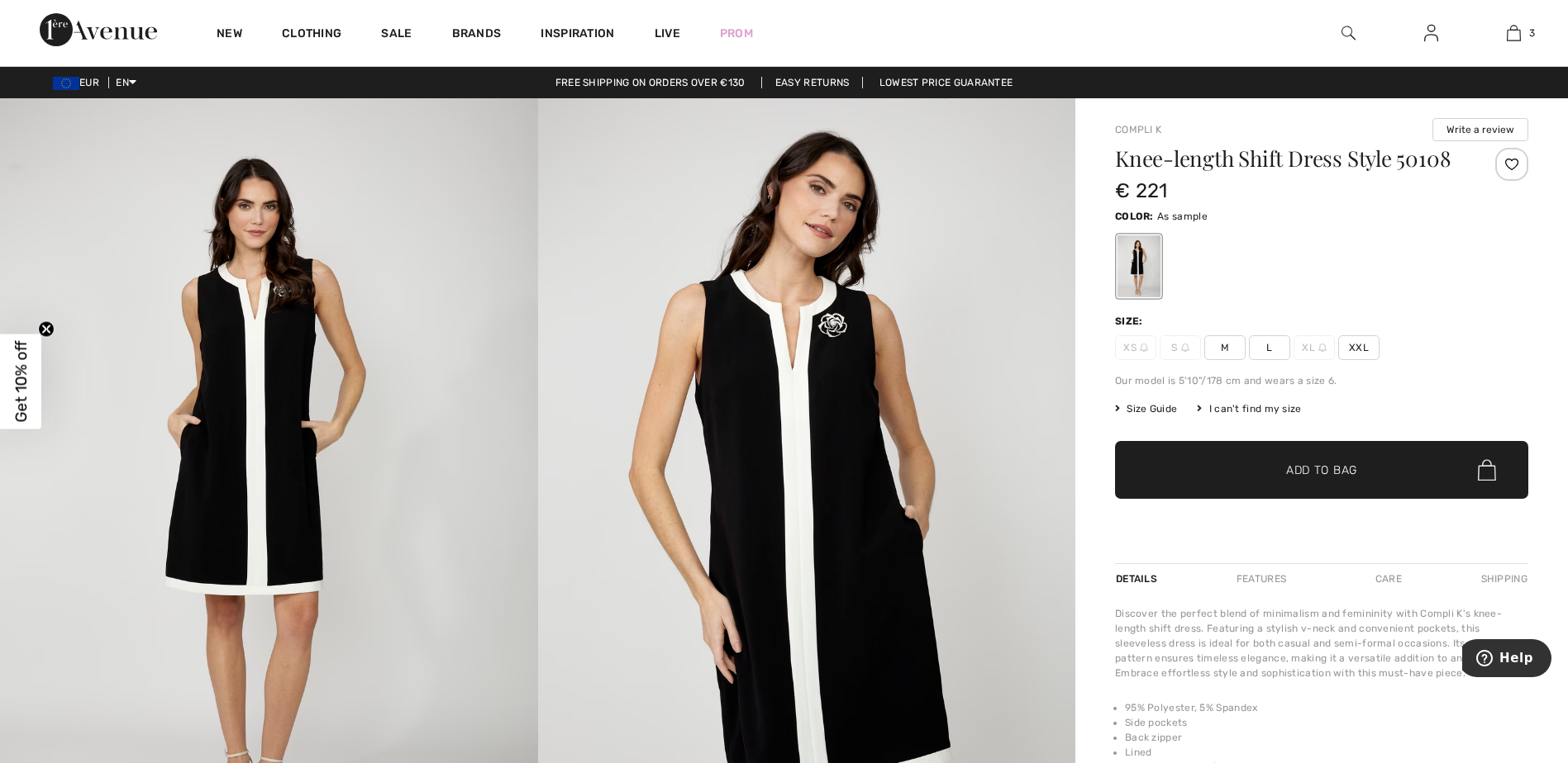
click at [1369, 348] on span "XXL" at bounding box center [1359, 348] width 41 height 25
click at [1339, 472] on span "Add to Bag" at bounding box center [1320, 470] width 71 height 17
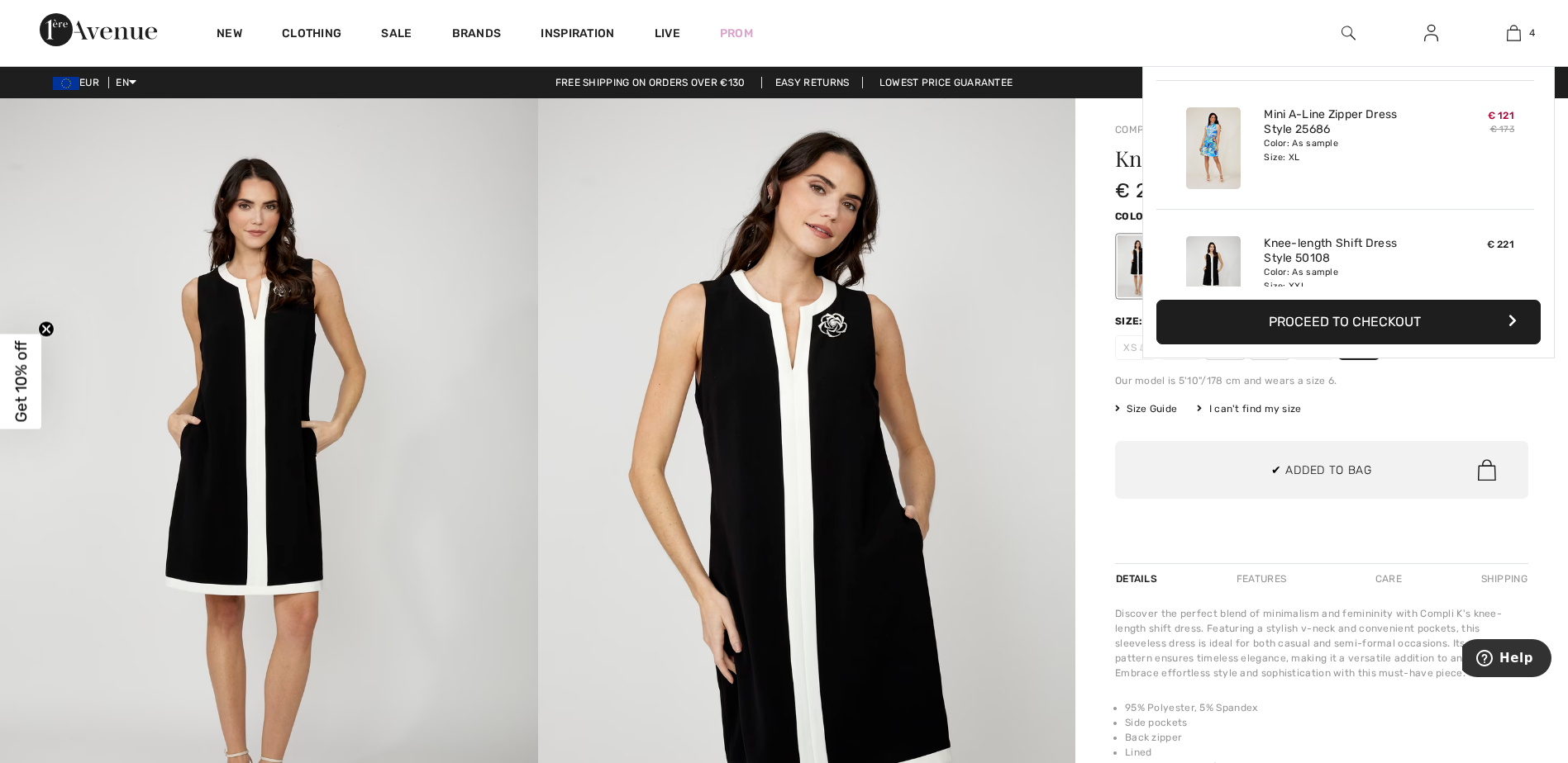
scroll to position [309, 0]
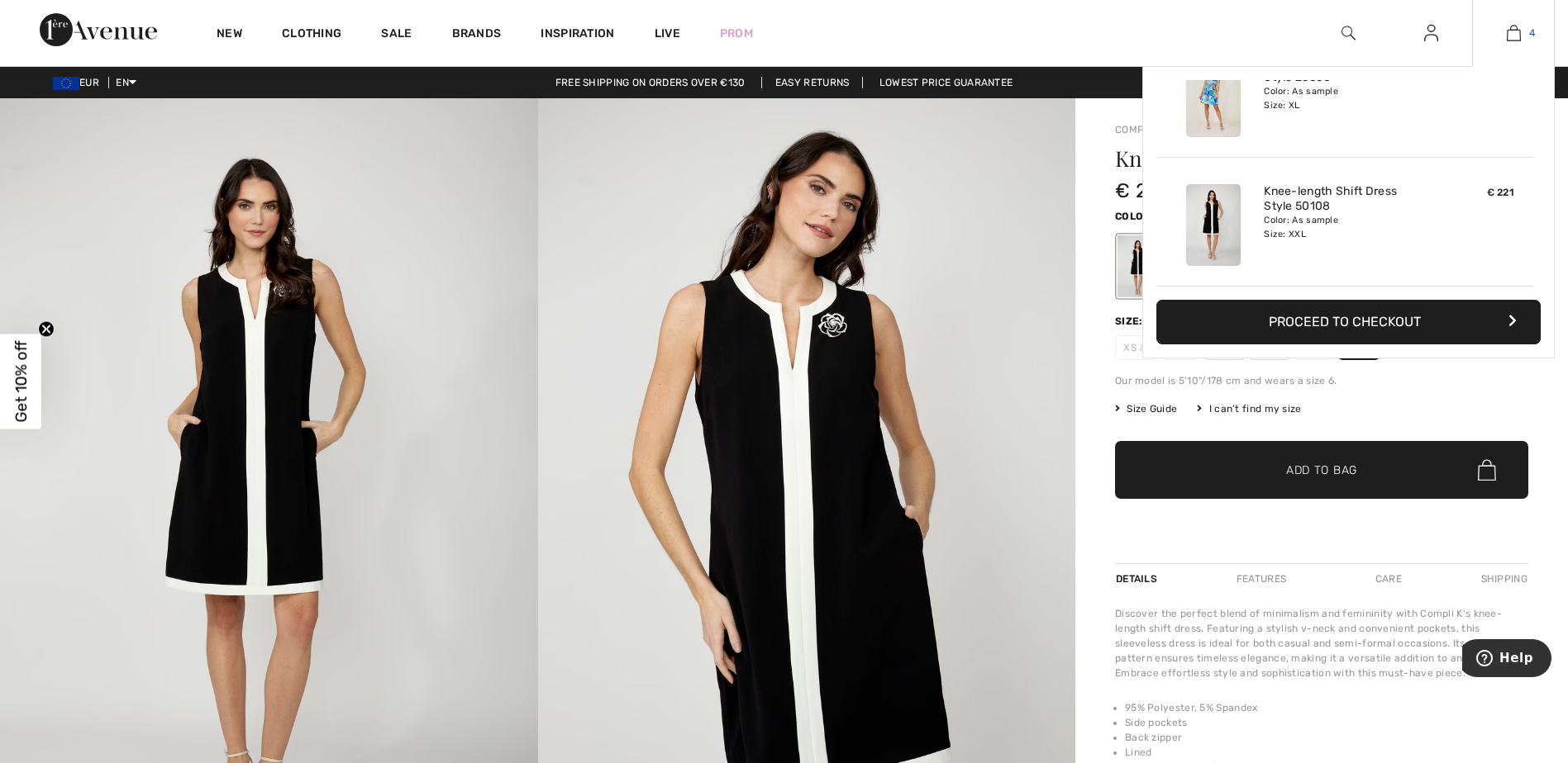
click at [1506, 32] on img at bounding box center [1513, 33] width 14 height 20
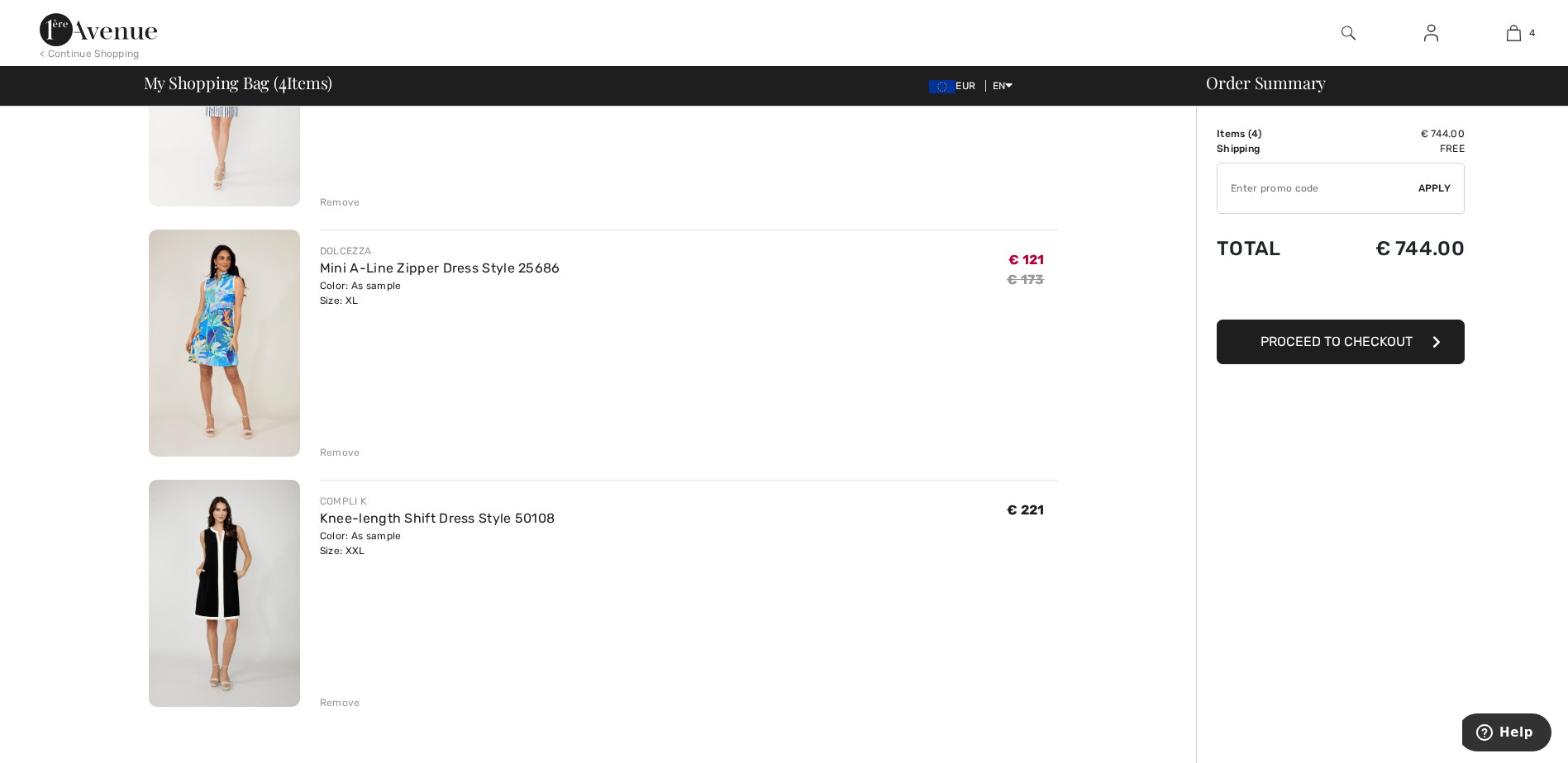
scroll to position [496, 0]
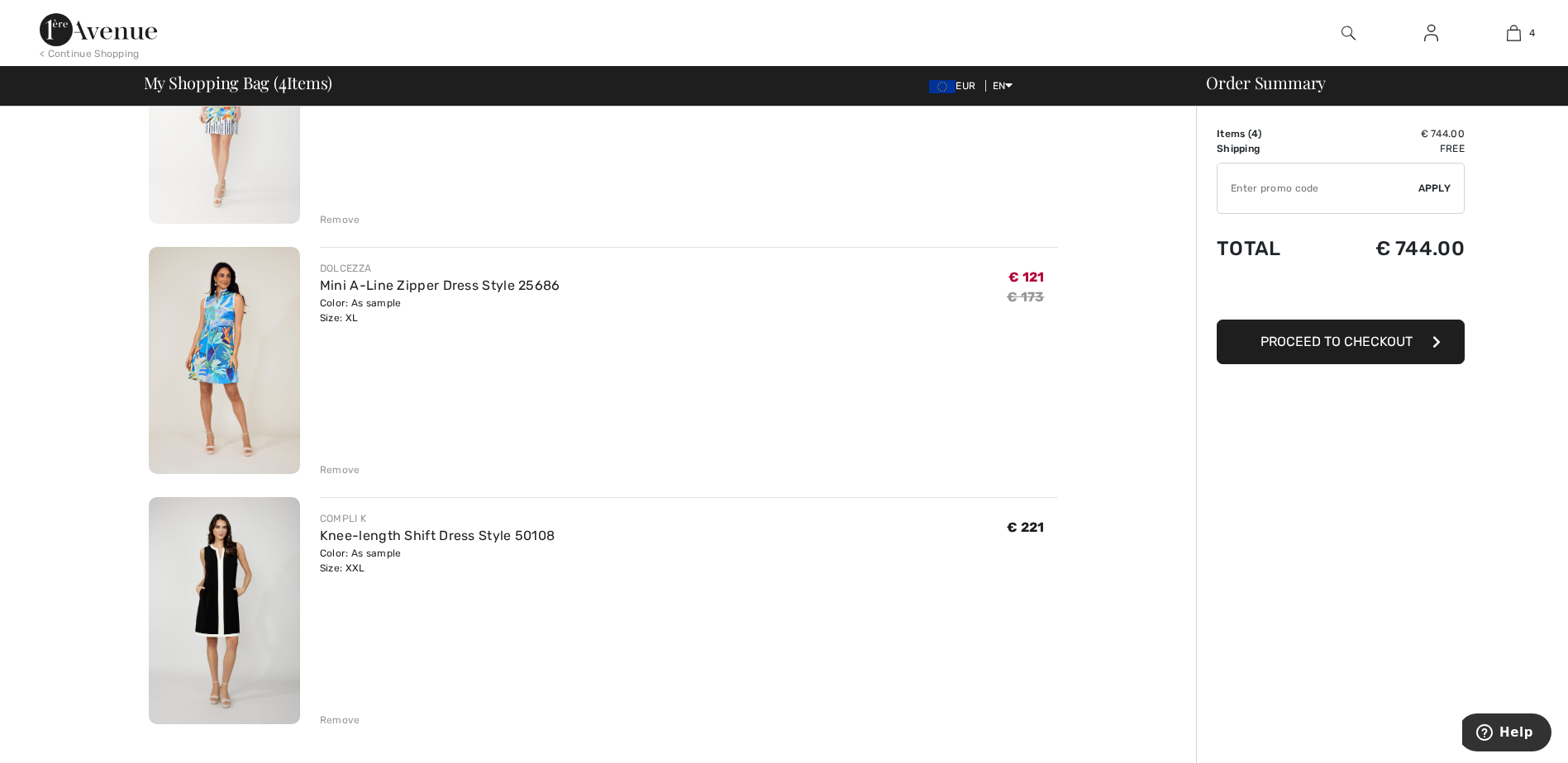
click at [335, 717] on div "Remove" at bounding box center [340, 720] width 40 height 15
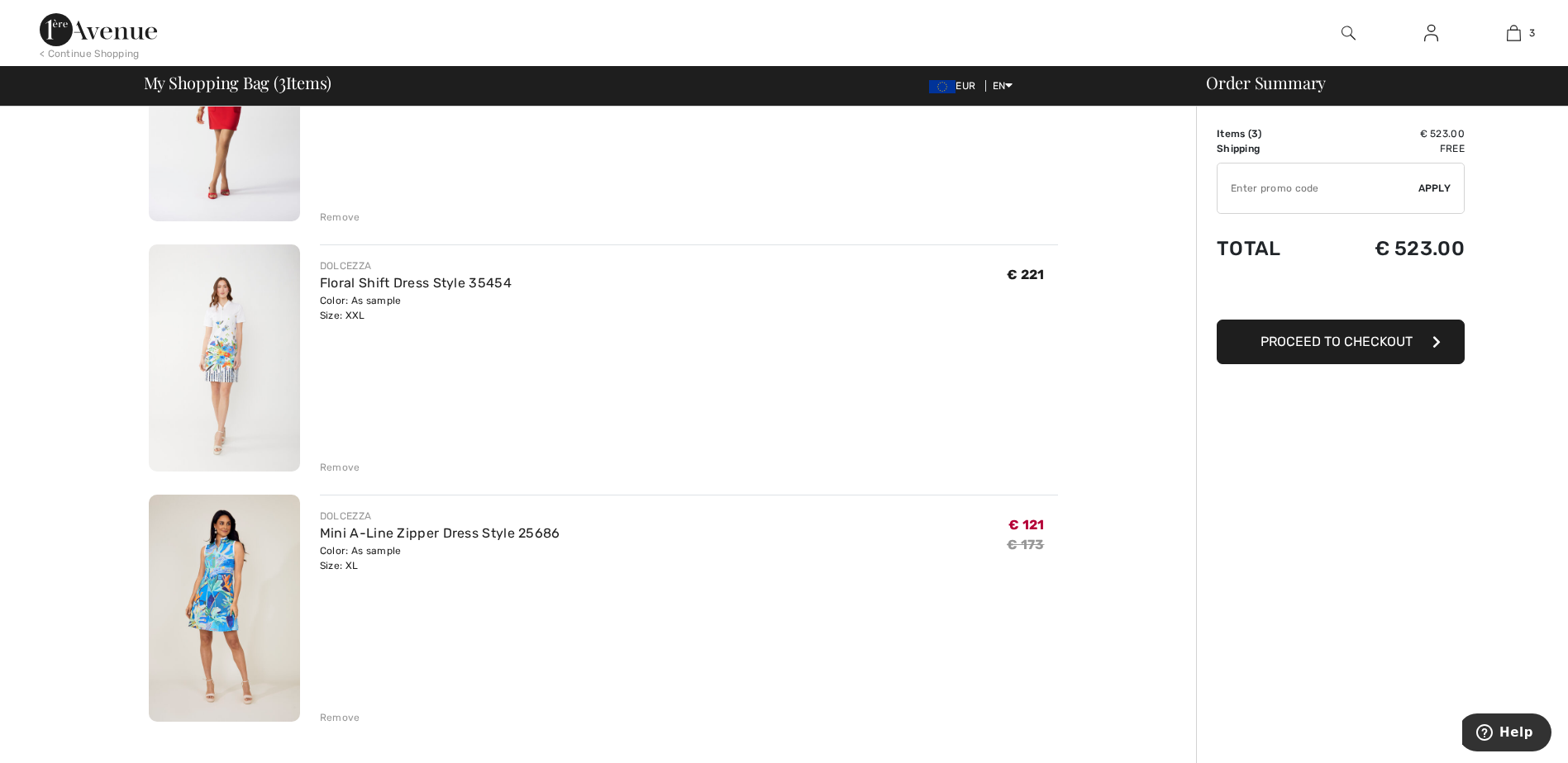
scroll to position [165, 0]
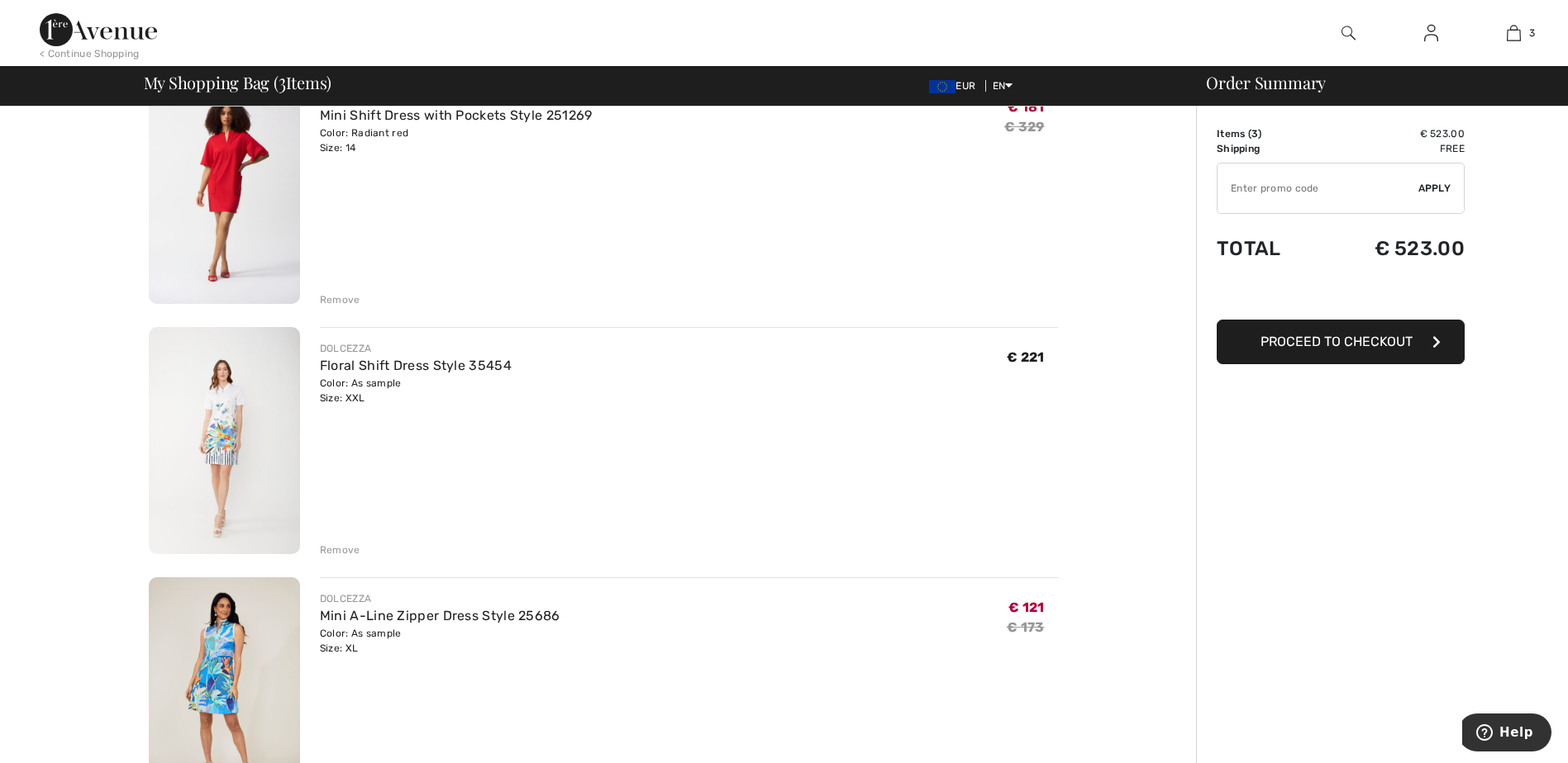
click at [1320, 193] on input "TEXT" at bounding box center [1318, 188] width 201 height 49
type input "NEW15"
click at [1433, 191] on span "Apply" at bounding box center [1434, 188] width 33 height 15
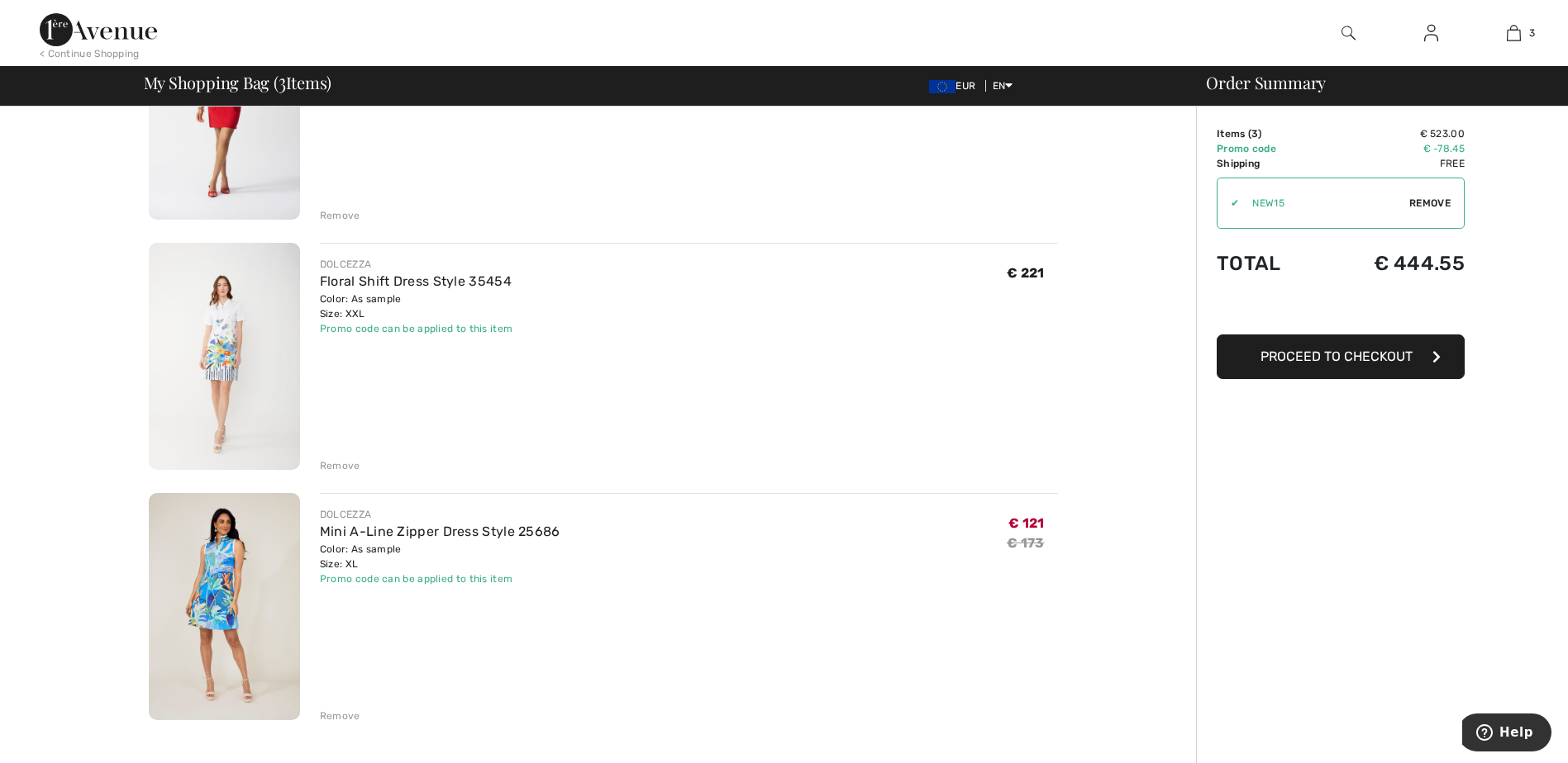
scroll to position [247, 0]
click at [68, 20] on img at bounding box center [97, 29] width 117 height 33
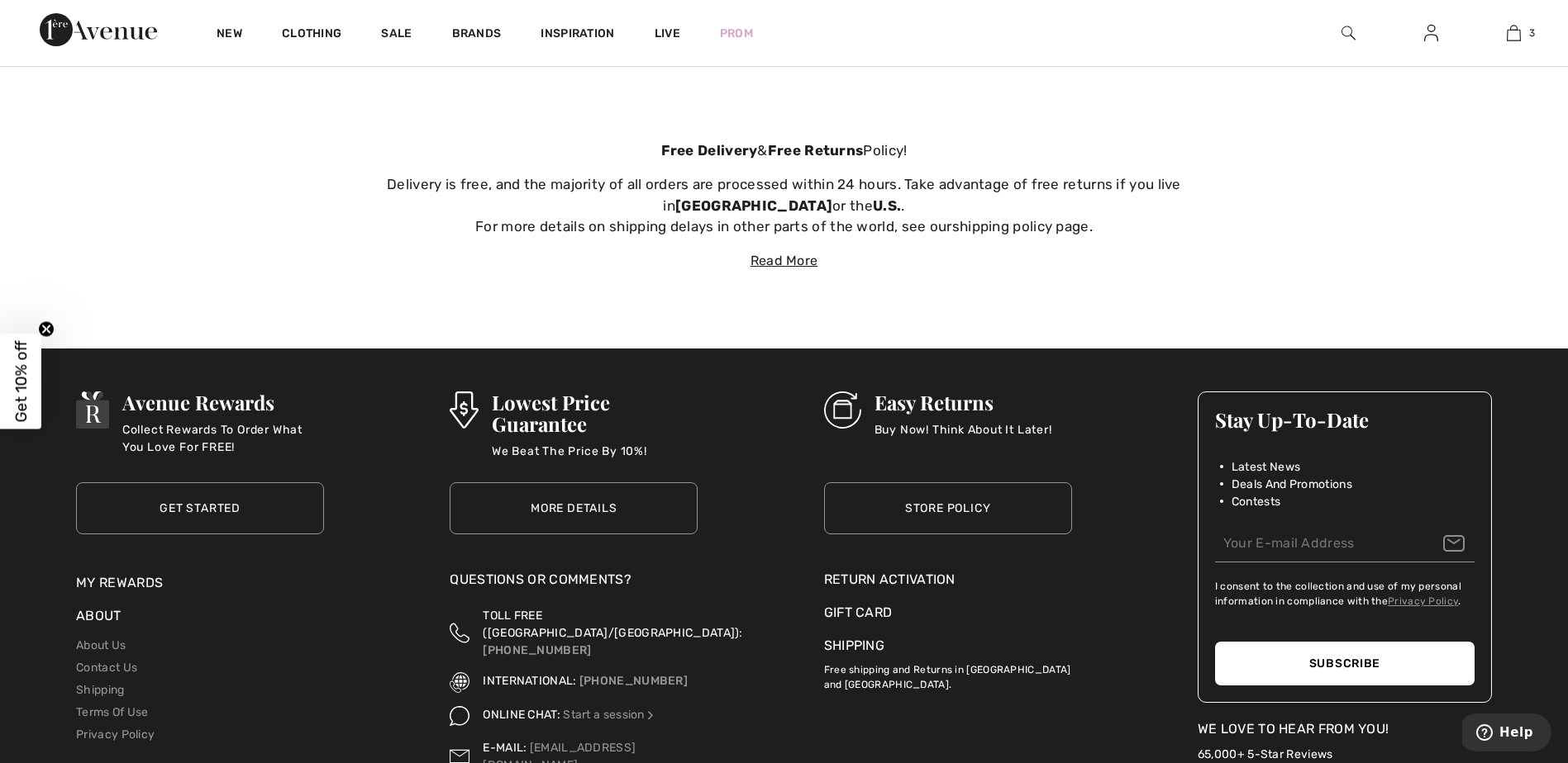
scroll to position [6346, 0]
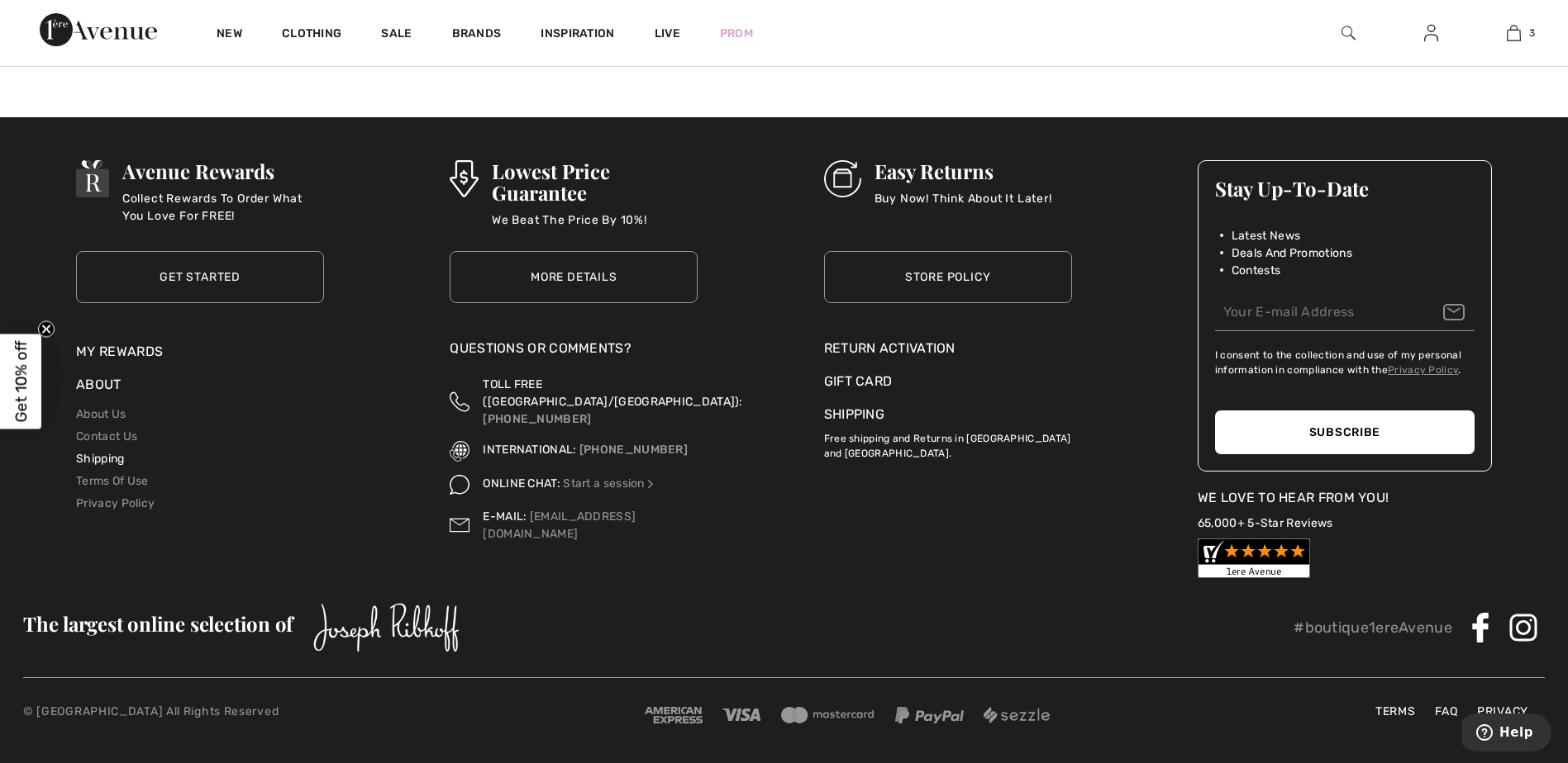
click at [97, 459] on link "Shipping" at bounding box center [100, 459] width 48 height 14
